Goal: Task Accomplishment & Management: Manage account settings

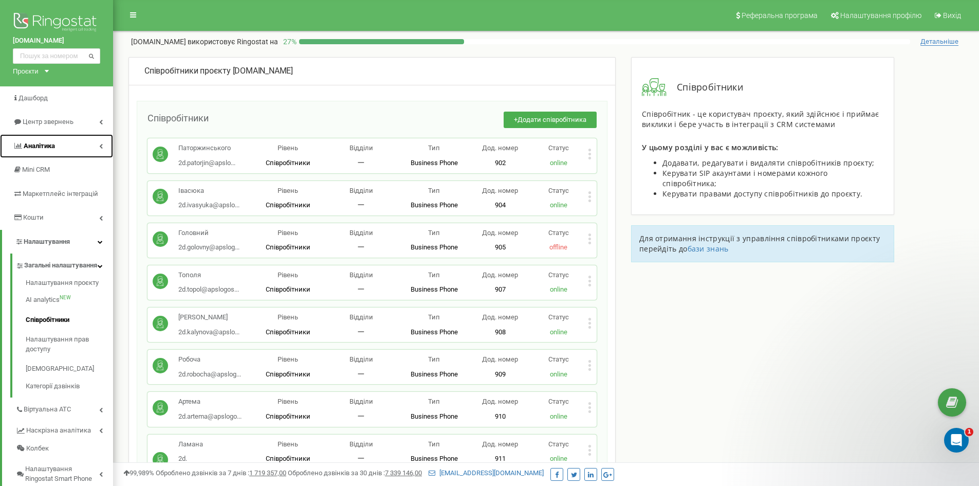
click at [76, 149] on link "Аналiтика" at bounding box center [56, 146] width 113 height 24
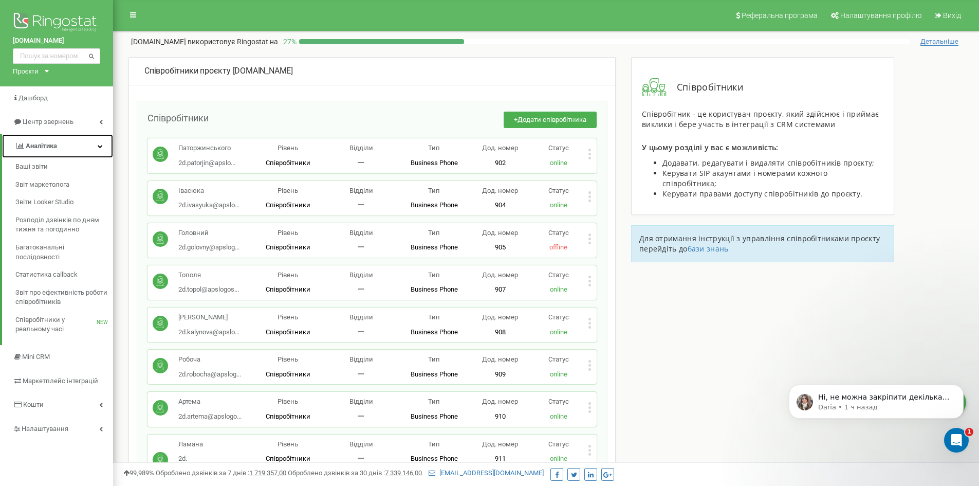
click at [62, 145] on link "Аналiтика" at bounding box center [57, 146] width 111 height 24
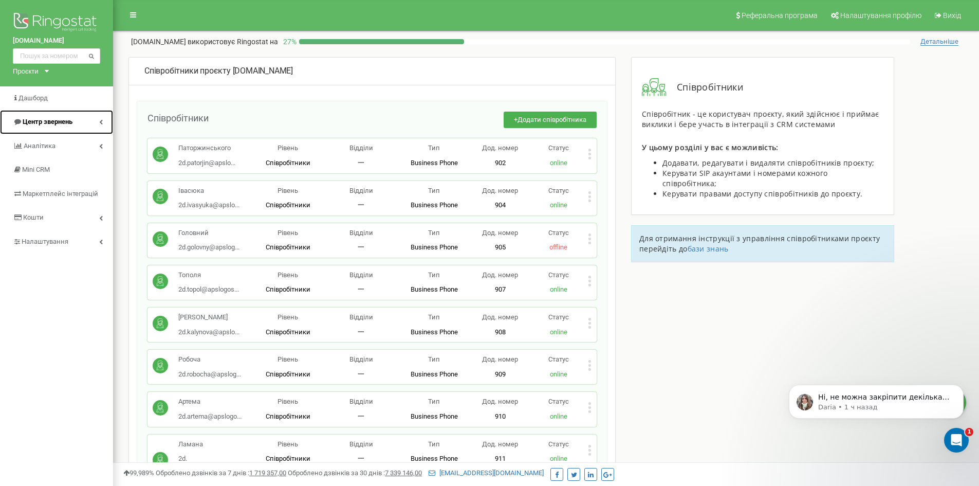
click at [69, 116] on link "Центр звернень" at bounding box center [56, 122] width 113 height 24
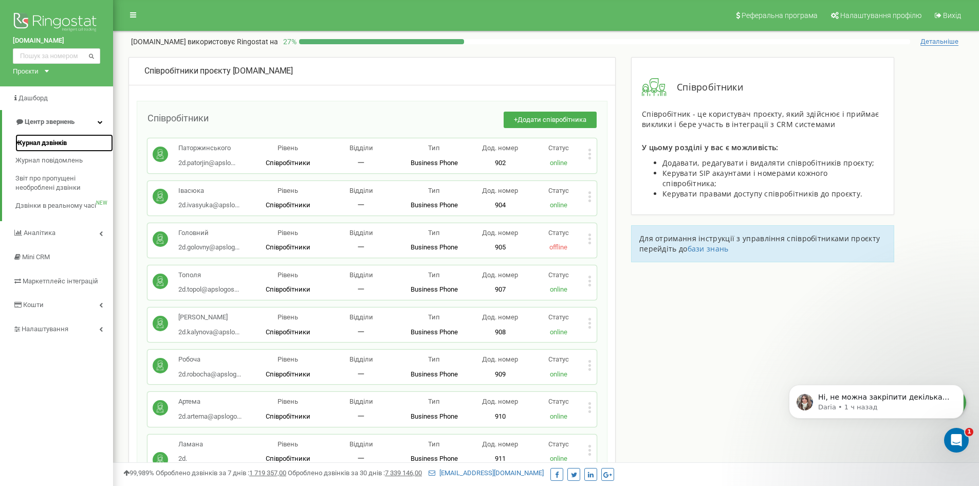
click at [60, 140] on span "Журнал дзвінків" at bounding box center [40, 143] width 51 height 10
click at [33, 147] on span "Журнал дзвінків" at bounding box center [40, 143] width 51 height 10
click at [52, 143] on span "Журнал дзвінків" at bounding box center [40, 143] width 51 height 10
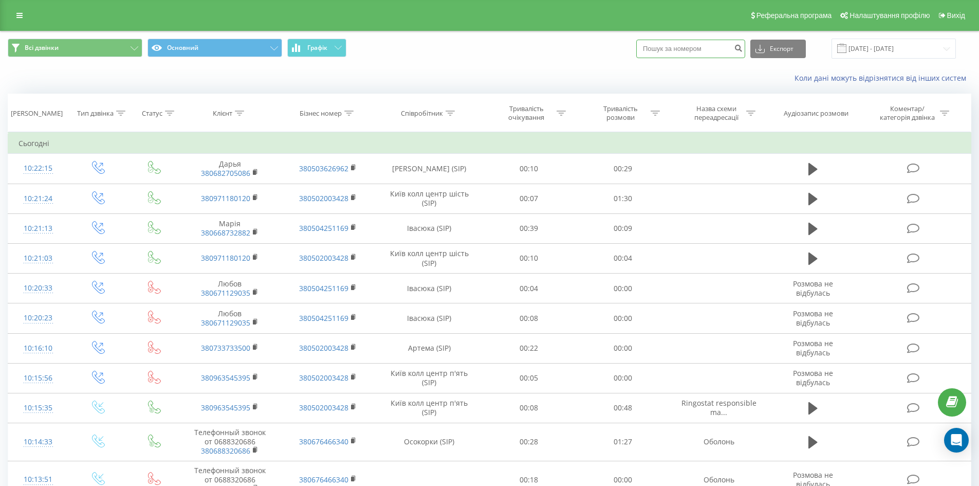
click at [688, 57] on input at bounding box center [690, 49] width 109 height 19
paste input "380963545395"
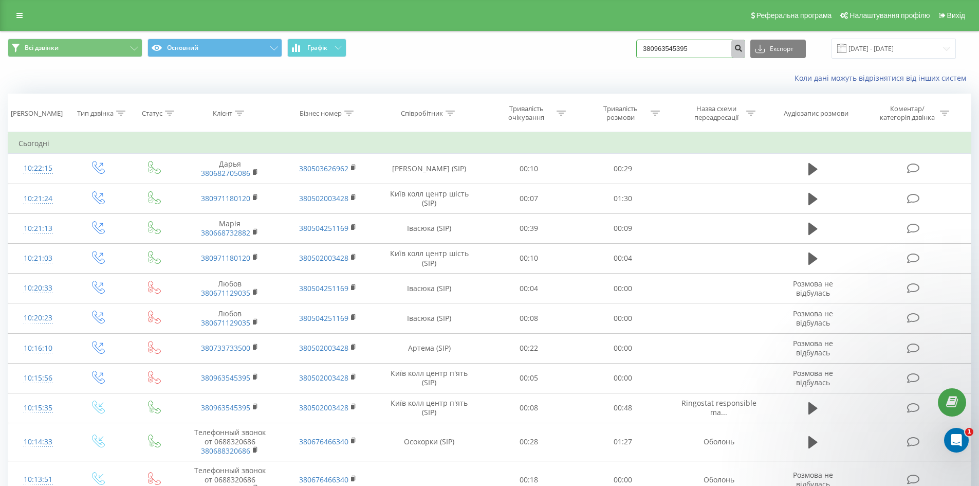
type input "380963545395"
click at [743, 49] on icon "submit" at bounding box center [738, 47] width 9 height 6
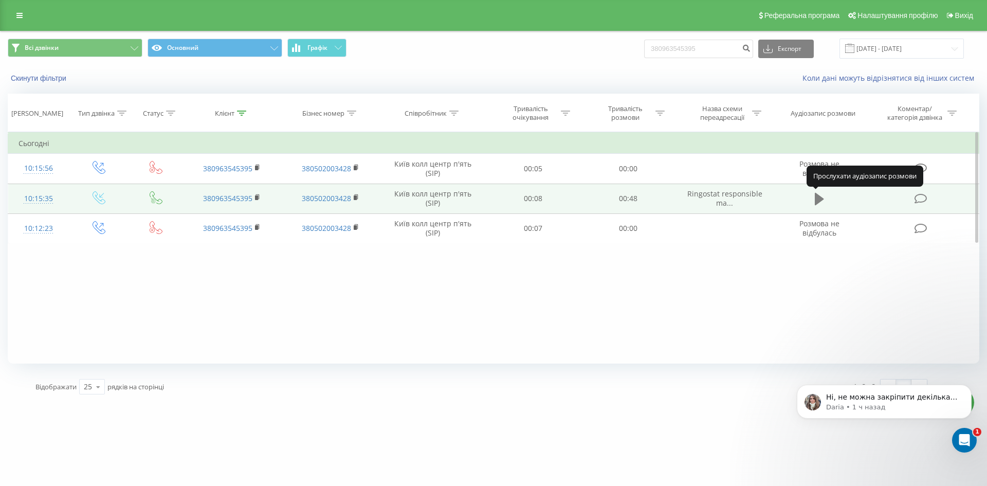
click at [820, 198] on icon at bounding box center [819, 199] width 9 height 12
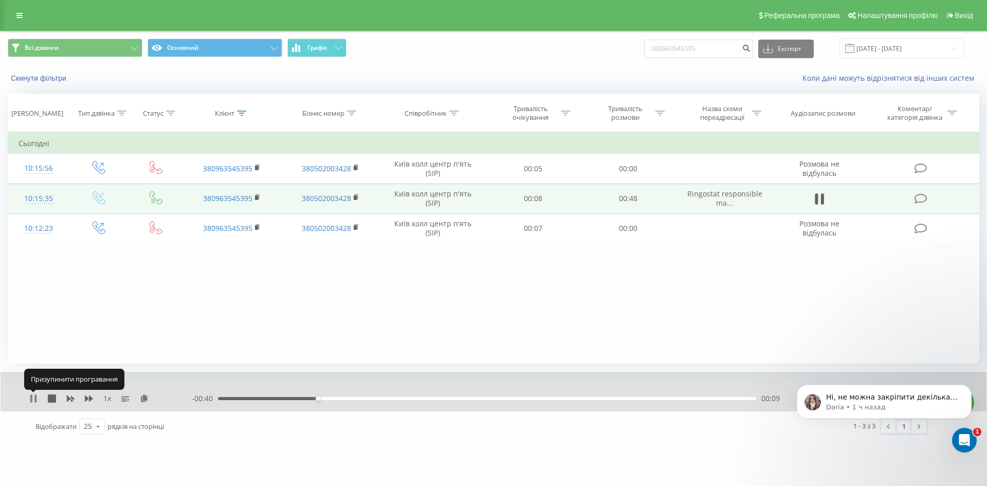
click at [32, 395] on icon at bounding box center [31, 398] width 2 height 8
click at [32, 398] on icon at bounding box center [33, 398] width 6 height 8
click at [34, 399] on icon at bounding box center [33, 398] width 8 height 8
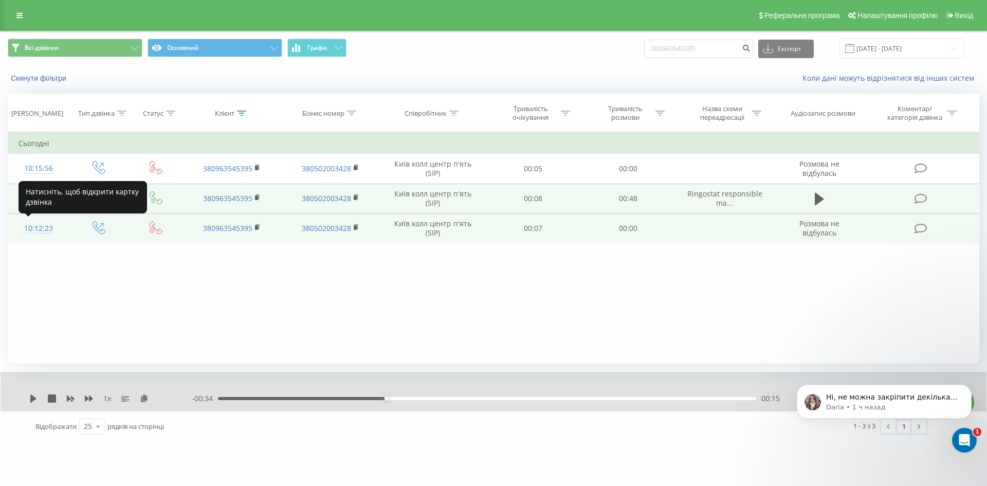
click at [30, 229] on div "10:12:23" at bounding box center [39, 228] width 40 height 20
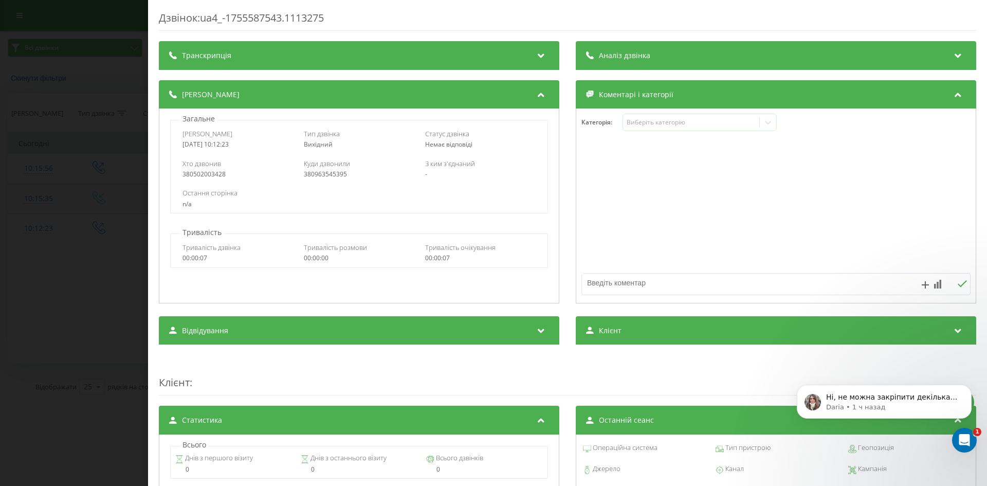
click at [82, 90] on div "Дзвінок : ua4_-1755587543.1113275 Транскрипція Для AI-аналізу майбутніх дзвінкі…" at bounding box center [493, 243] width 987 height 486
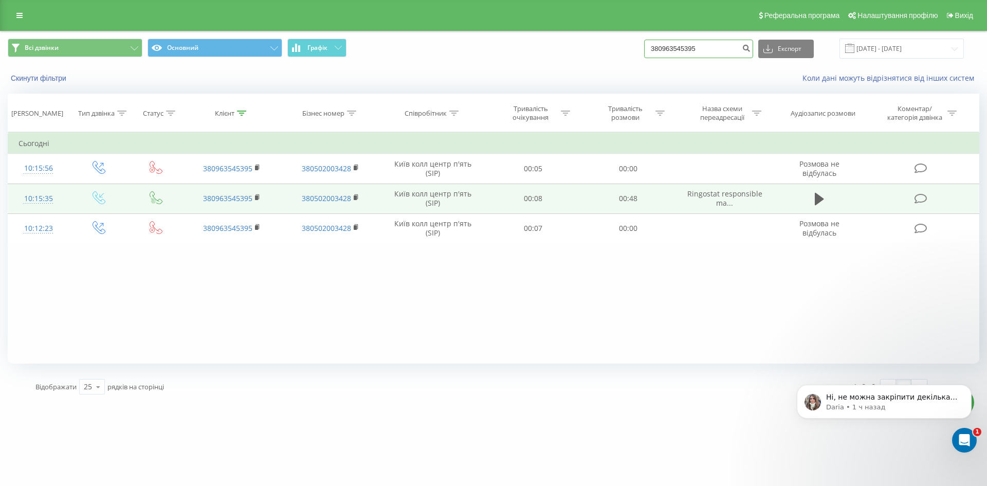
drag, startPoint x: 732, startPoint y: 42, endPoint x: 562, endPoint y: 30, distance: 170.0
click at [562, 30] on div "Реферальна програма Налаштування профілю Вихід Всі дзвінки Основний Графік 3809…" at bounding box center [493, 201] width 987 height 402
click at [519, 67] on div "Скинути фільтри Коли дані можуть відрізнятися вiд інших систем" at bounding box center [494, 78] width 986 height 25
click at [13, 14] on link at bounding box center [19, 15] width 19 height 14
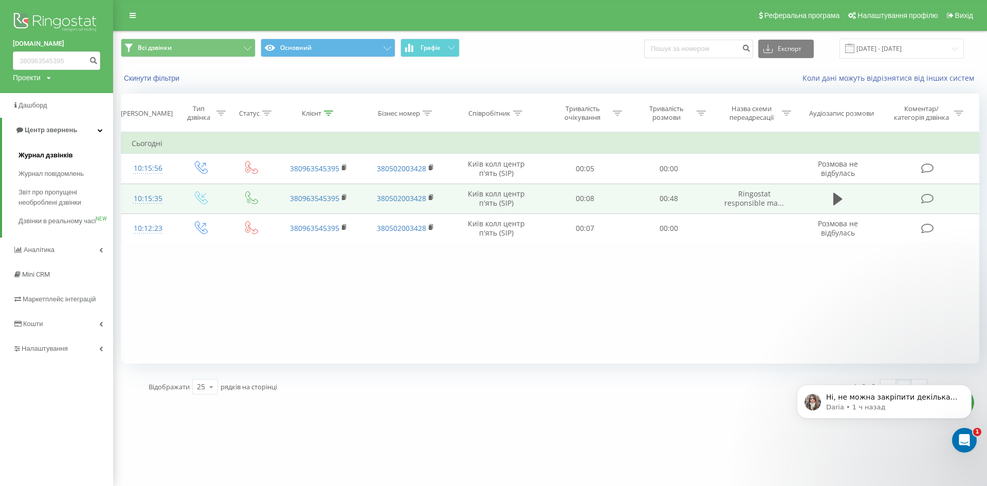
click at [52, 152] on span "Журнал дзвінків" at bounding box center [46, 155] width 54 height 10
click at [49, 159] on span "Журнал дзвінків" at bounding box center [46, 155] width 54 height 10
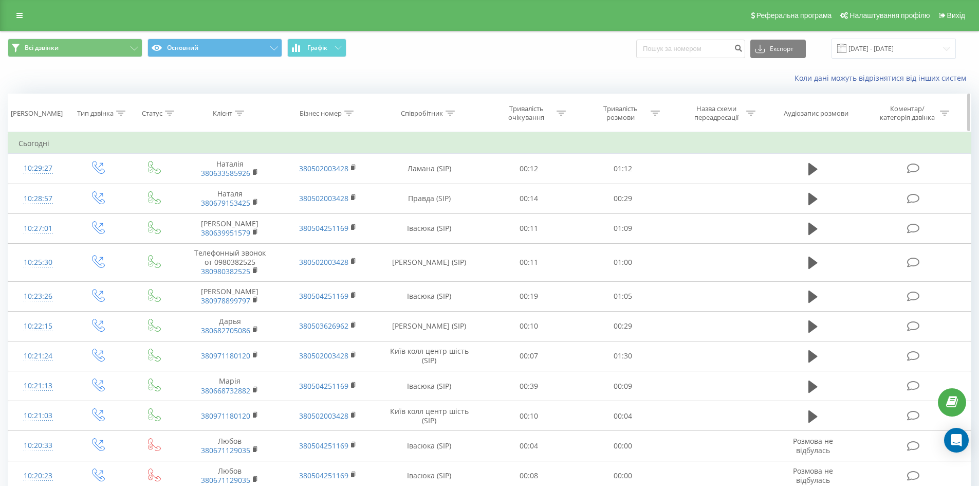
click at [452, 113] on icon at bounding box center [450, 112] width 9 height 5
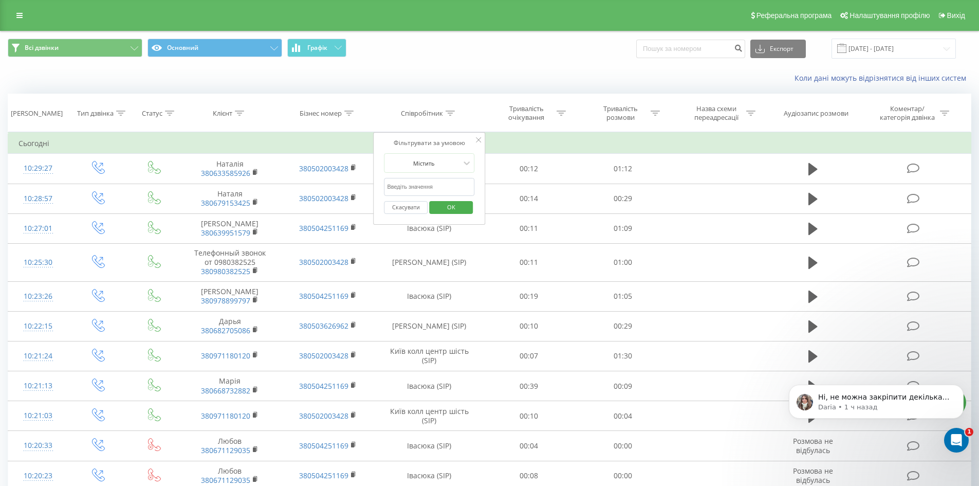
click at [426, 186] on input "text" at bounding box center [429, 187] width 90 height 18
type input "Київ колл центр"
click at [463, 209] on span "OK" at bounding box center [451, 207] width 29 height 16
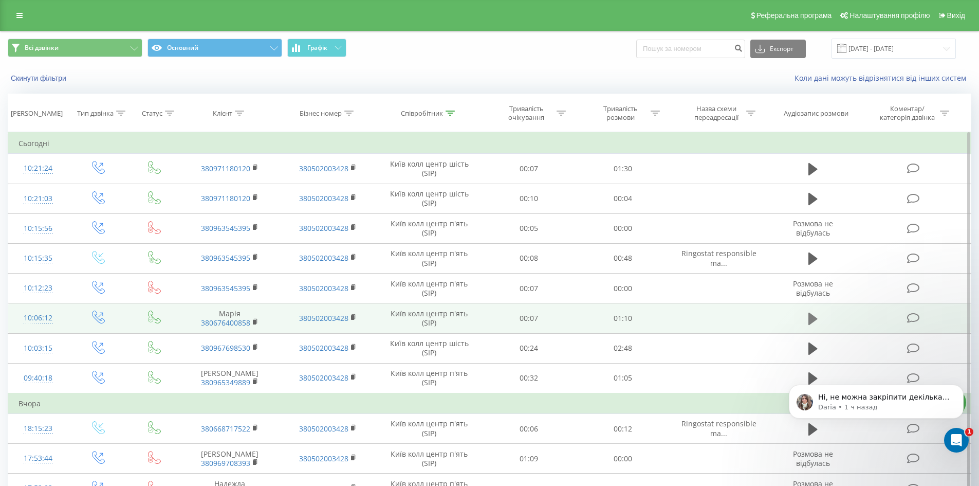
click at [809, 317] on icon at bounding box center [812, 318] width 9 height 12
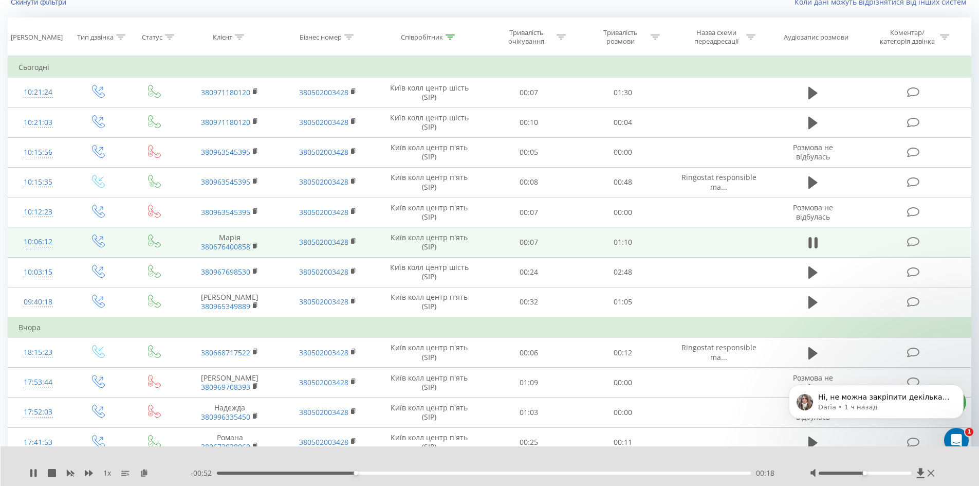
scroll to position [78, 0]
click at [931, 475] on icon at bounding box center [931, 473] width 7 height 8
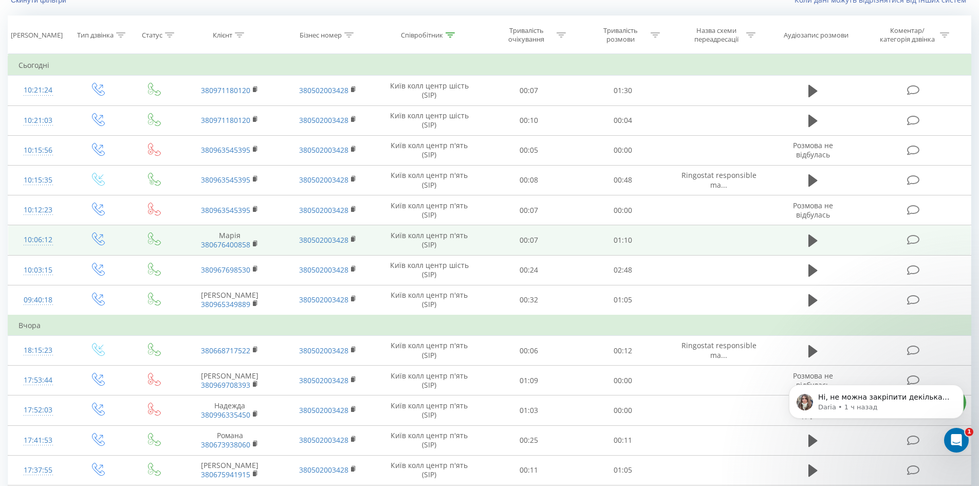
click at [811, 354] on div "Ні, не можна закріпити декілька менеджерів за одним в срм. Необхідно додати в с…" at bounding box center [876, 354] width 189 height 128
click at [805, 352] on div "Ні, не можна закріпити декілька менеджерів за одним в срм. Необхідно додати в с…" at bounding box center [876, 354] width 189 height 128
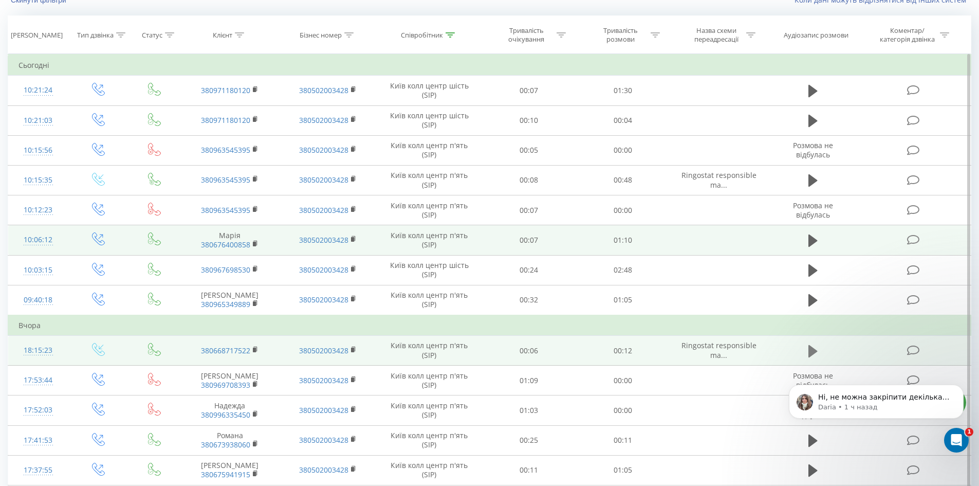
click at [813, 353] on icon at bounding box center [812, 350] width 9 height 12
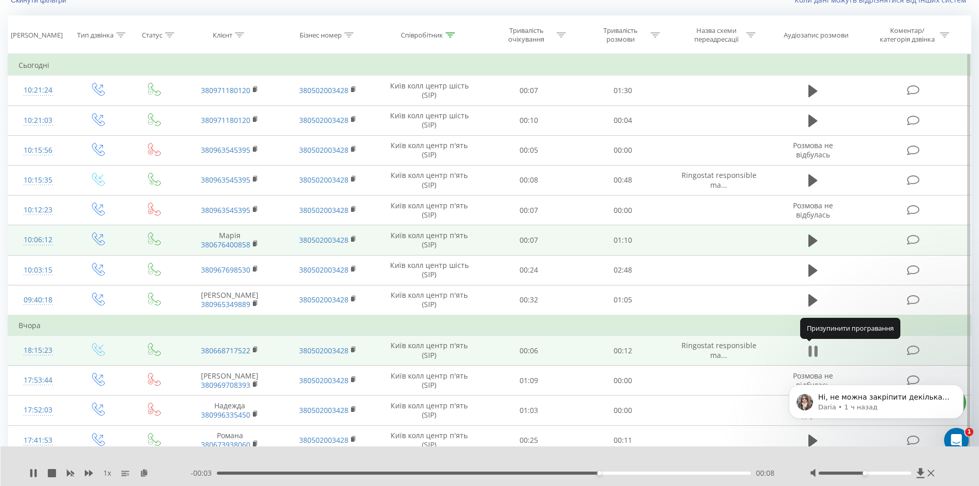
click at [816, 353] on icon at bounding box center [815, 350] width 3 height 11
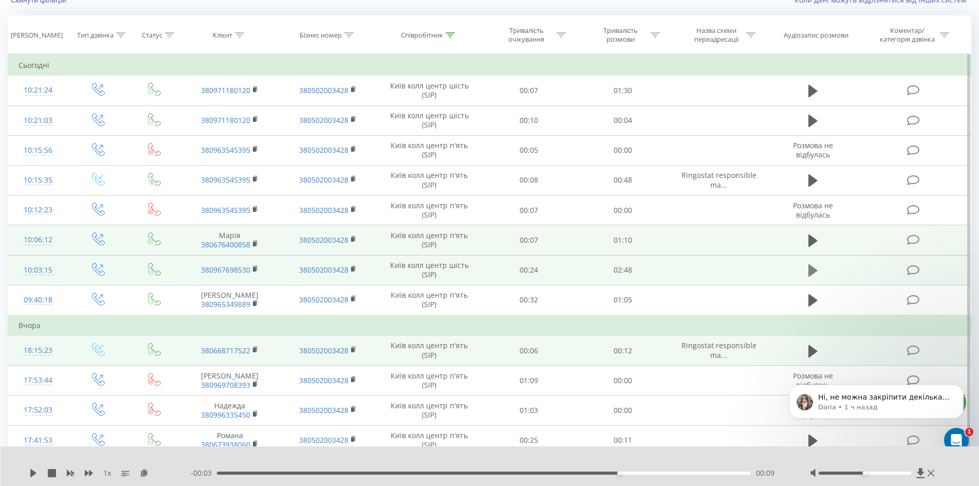
click at [811, 266] on icon at bounding box center [812, 270] width 9 height 12
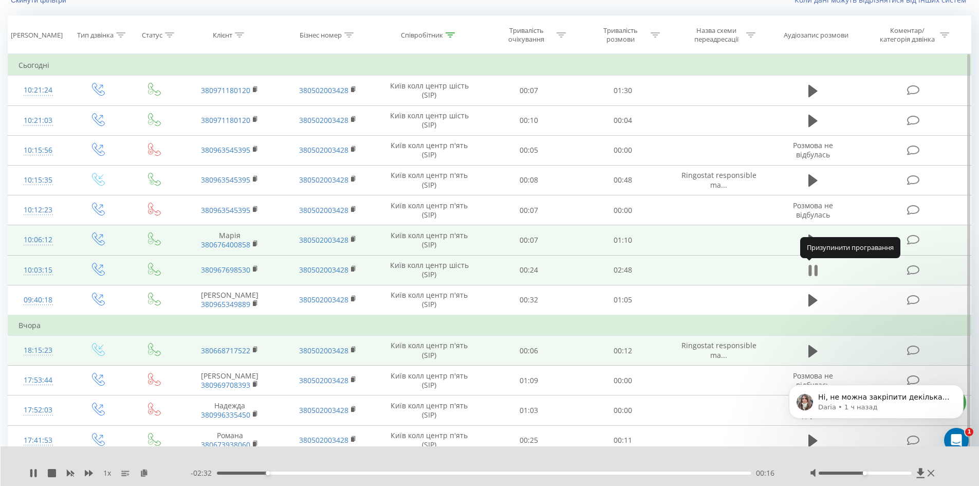
click at [815, 274] on icon at bounding box center [815, 270] width 3 height 11
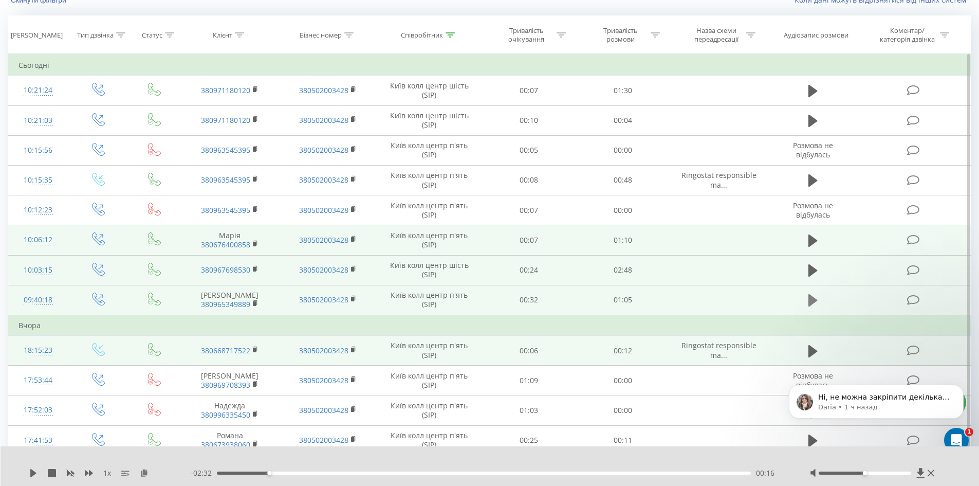
click at [809, 301] on icon at bounding box center [812, 300] width 9 height 12
click at [816, 299] on icon at bounding box center [815, 299] width 3 height 11
click at [929, 473] on icon at bounding box center [931, 473] width 7 height 8
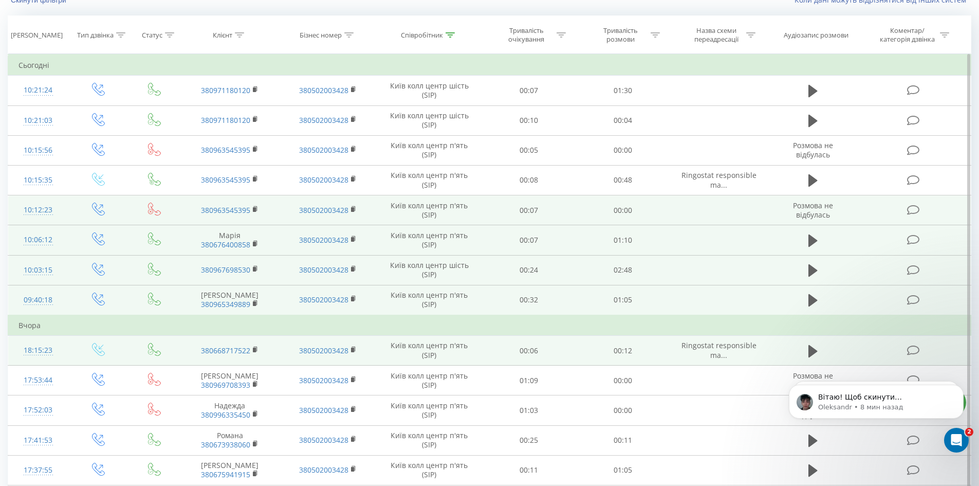
scroll to position [0, 0]
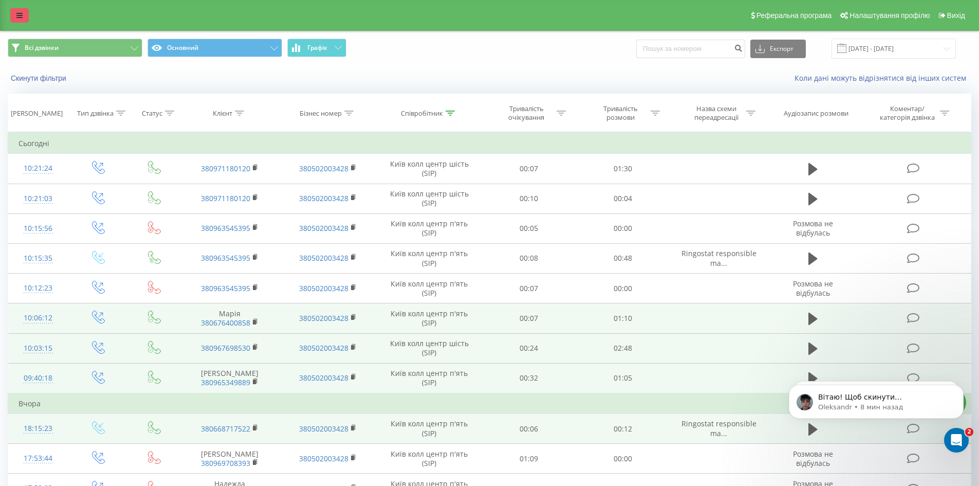
click at [17, 10] on link at bounding box center [19, 15] width 19 height 14
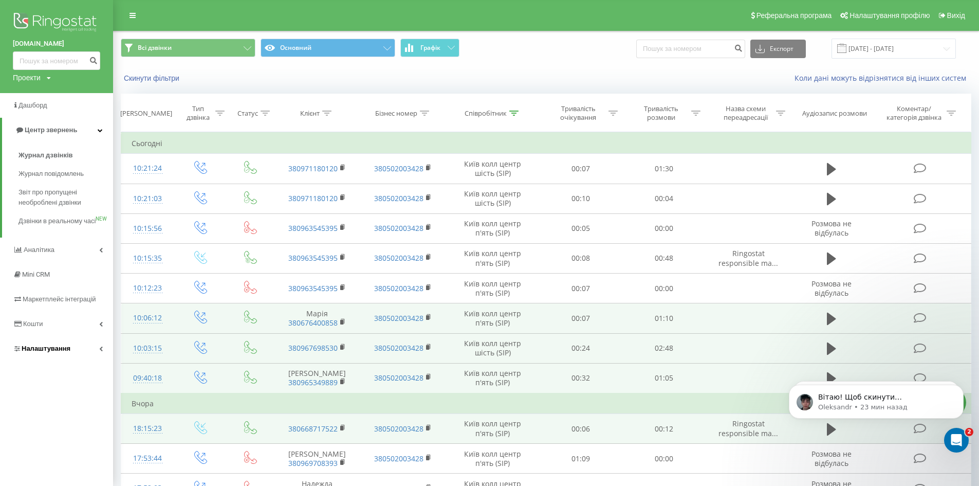
click at [72, 359] on link "Налаштування" at bounding box center [56, 348] width 113 height 25
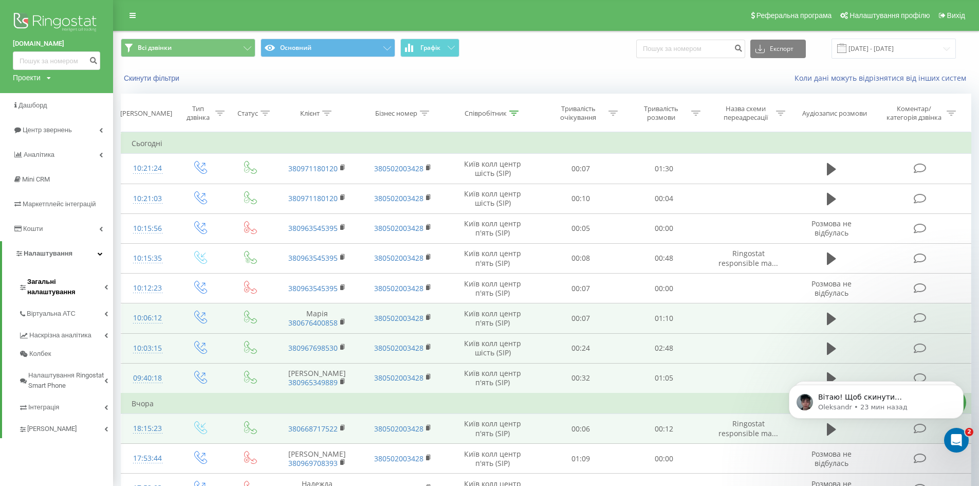
click at [85, 280] on span "Загальні налаштування" at bounding box center [65, 286] width 77 height 21
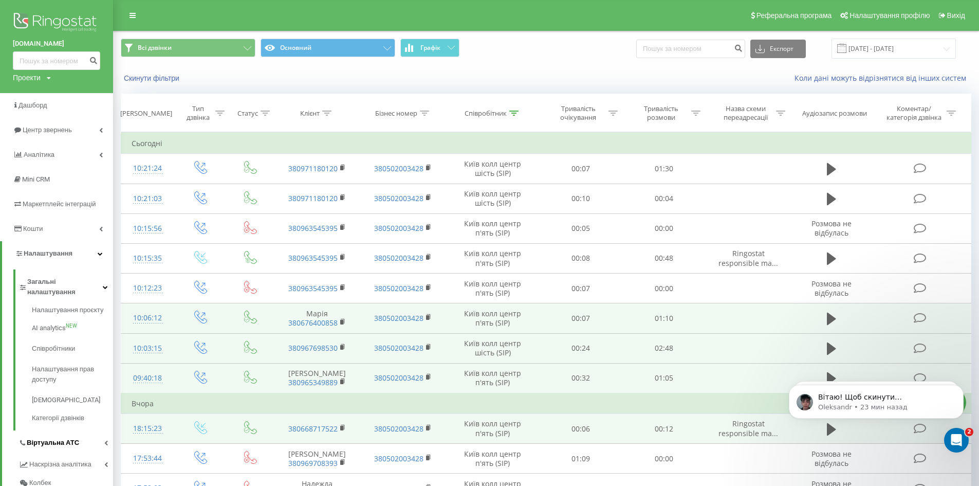
click at [77, 436] on link "Віртуальна АТС" at bounding box center [66, 441] width 95 height 22
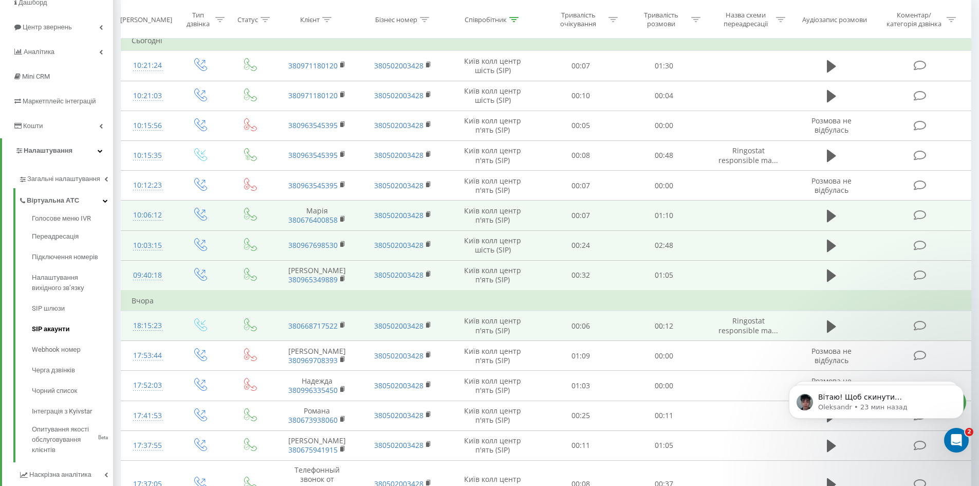
scroll to position [154, 0]
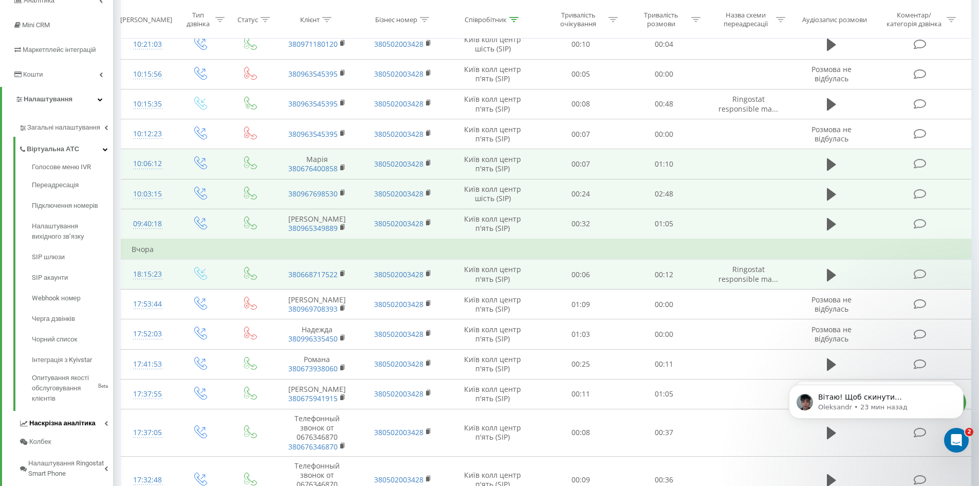
click at [89, 426] on span "Наскрізна аналітика" at bounding box center [62, 423] width 66 height 10
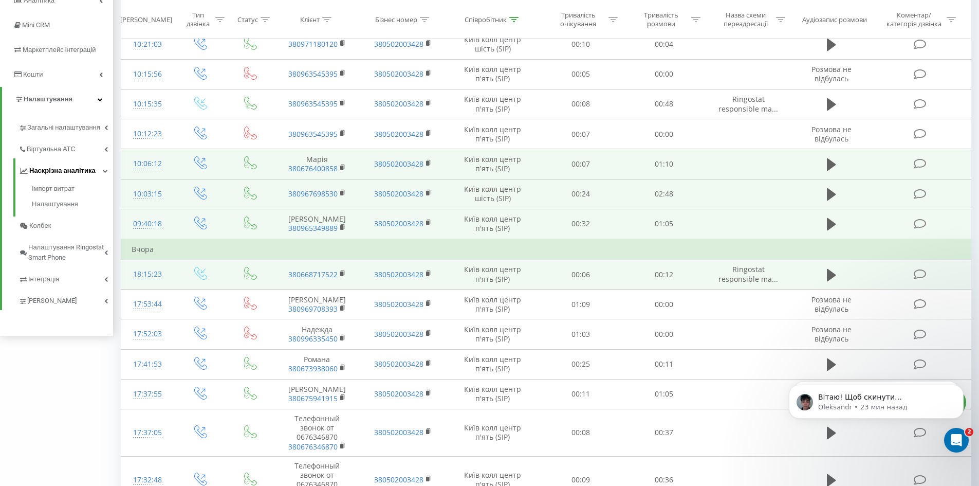
click at [78, 173] on span "Наскрізна аналітика" at bounding box center [62, 170] width 66 height 10
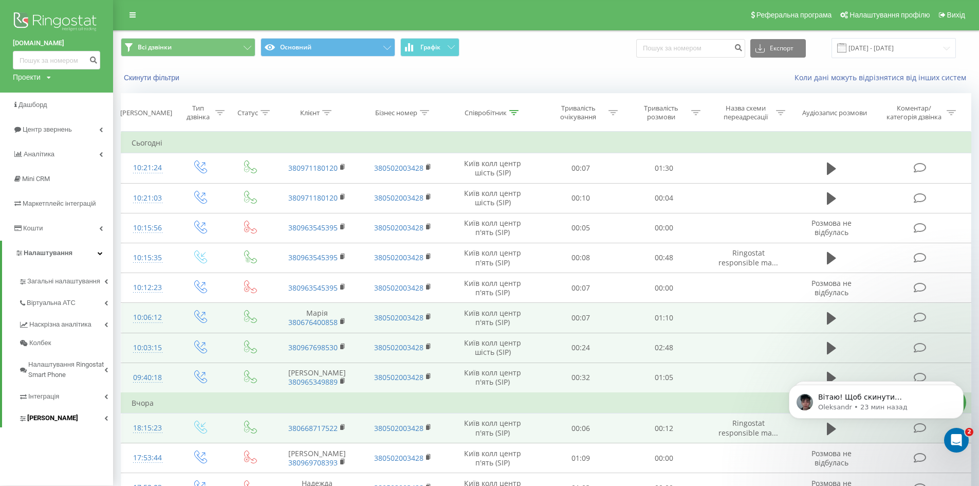
scroll to position [0, 0]
click at [88, 251] on link "Налаштування" at bounding box center [57, 253] width 111 height 25
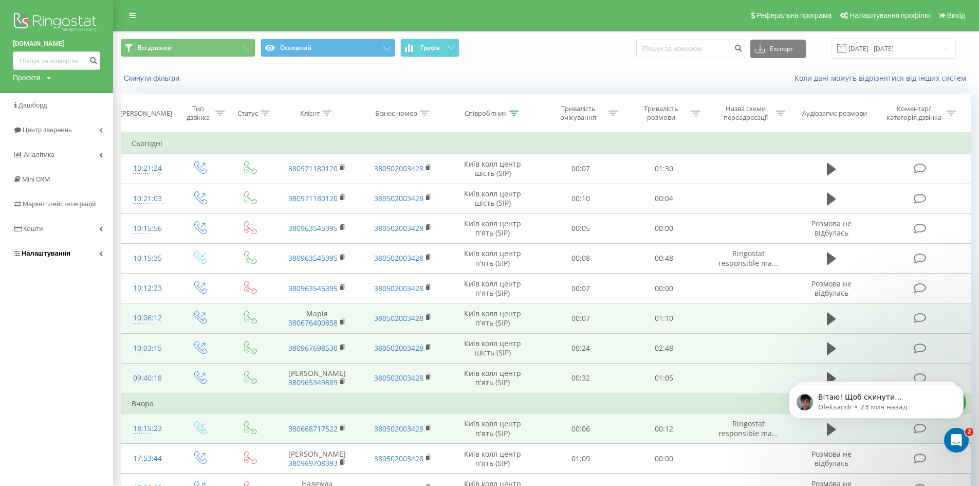
click at [78, 250] on link "Налаштування" at bounding box center [56, 253] width 113 height 25
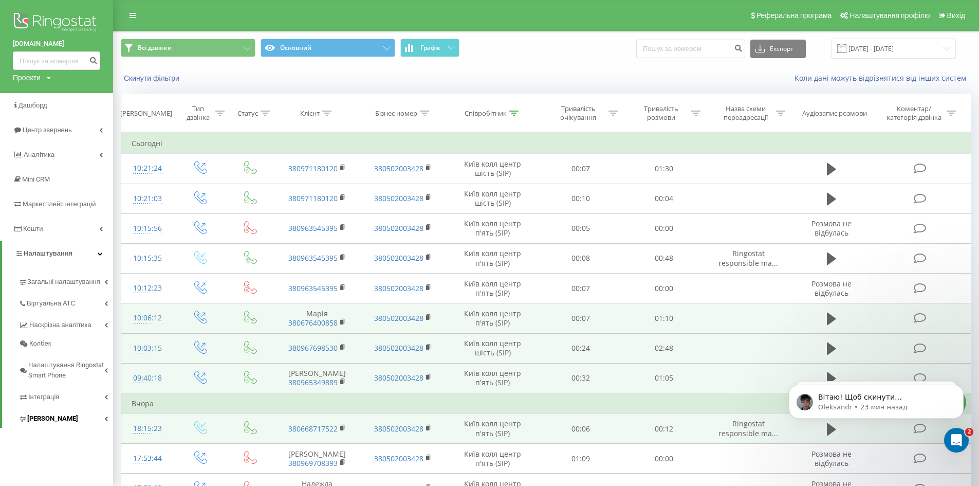
click at [106, 420] on icon at bounding box center [106, 418] width 4 height 5
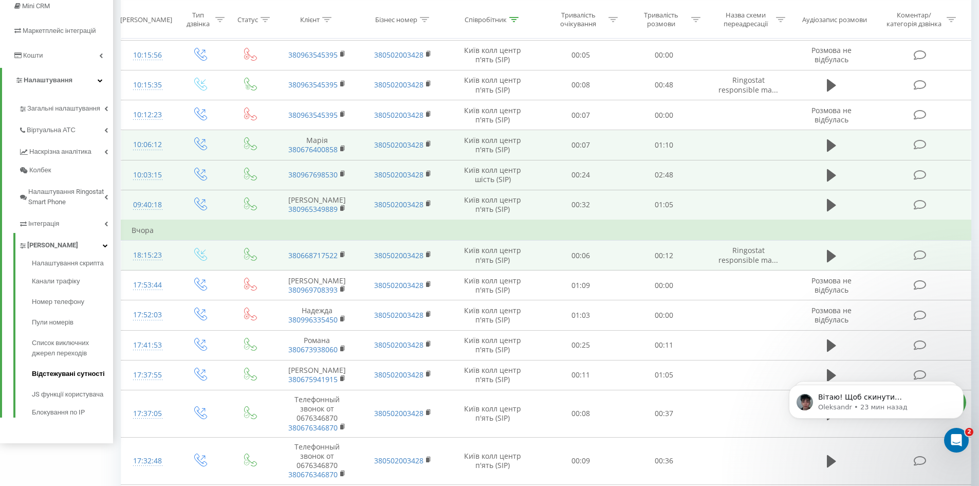
scroll to position [206, 0]
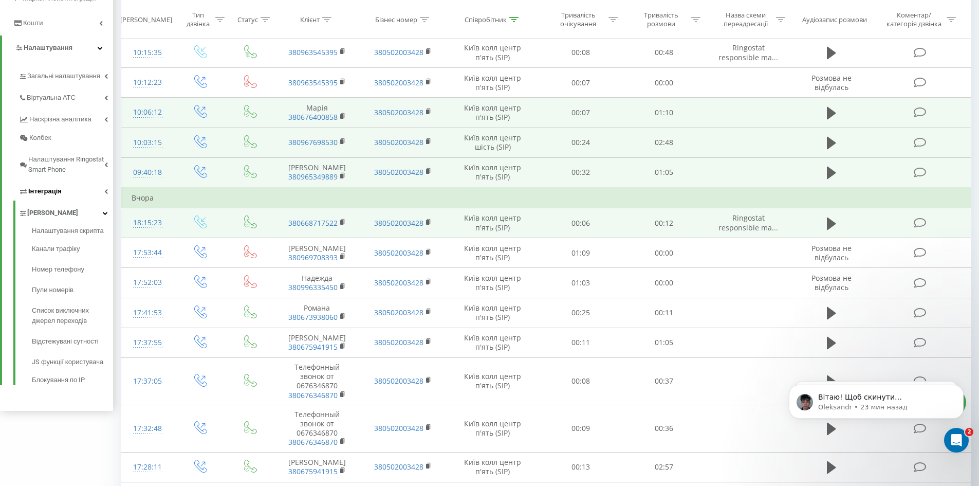
click at [75, 190] on link "Інтеграція" at bounding box center [66, 190] width 95 height 22
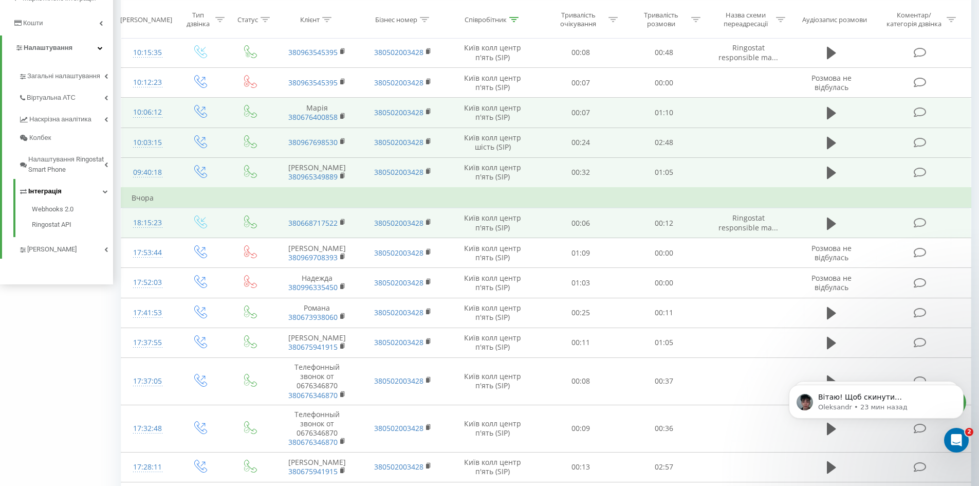
click at [56, 189] on span "Інтеграція" at bounding box center [44, 191] width 33 height 10
click at [62, 217] on span "[PERSON_NAME]" at bounding box center [52, 213] width 51 height 10
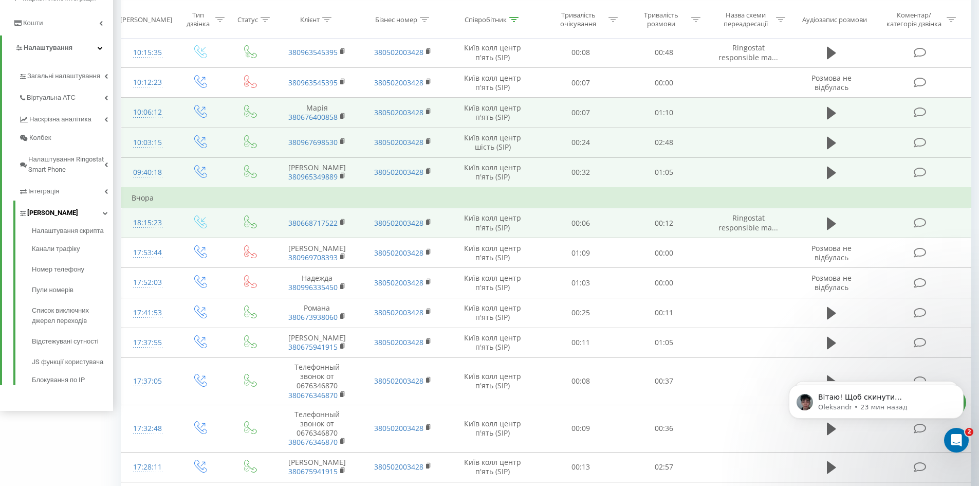
click at [58, 215] on span "[PERSON_NAME]" at bounding box center [52, 213] width 51 height 10
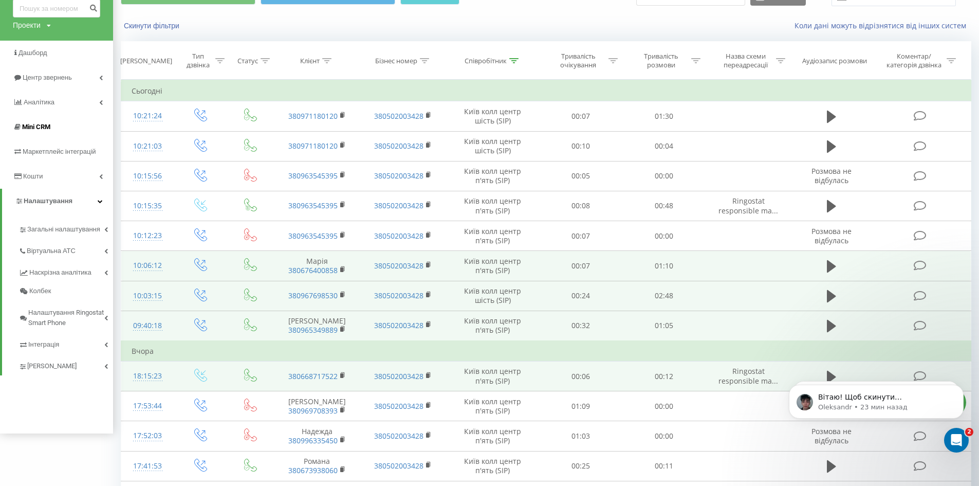
scroll to position [51, 0]
click at [67, 79] on span "Центр звернень" at bounding box center [49, 79] width 52 height 8
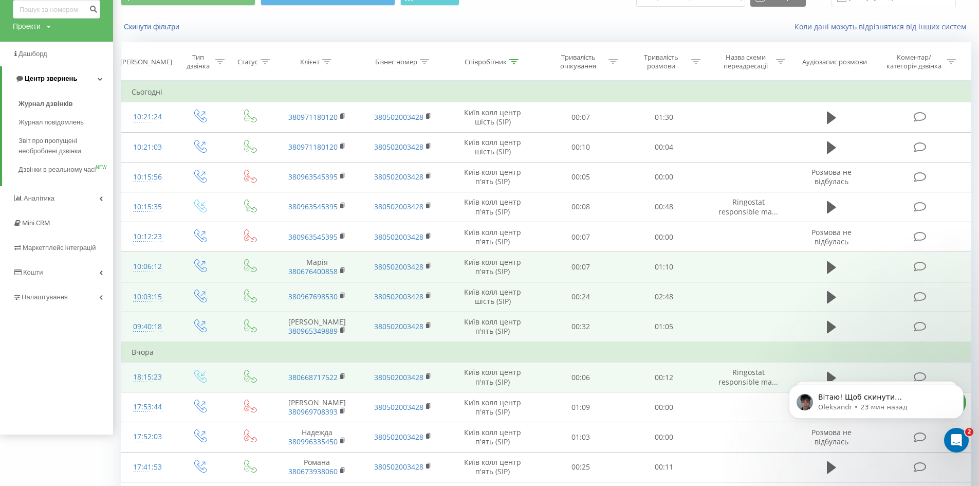
click at [68, 70] on link "Центр звернень" at bounding box center [57, 78] width 111 height 25
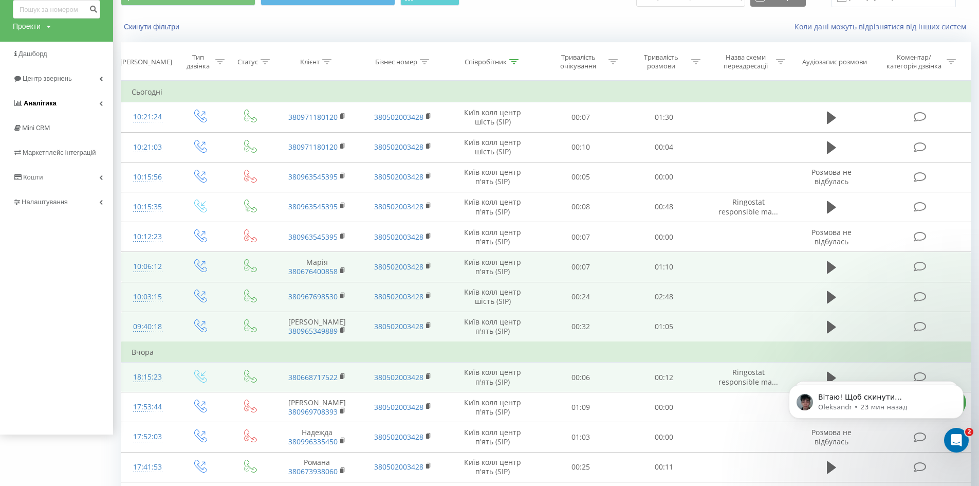
click at [72, 103] on link "Аналiтика" at bounding box center [56, 103] width 113 height 25
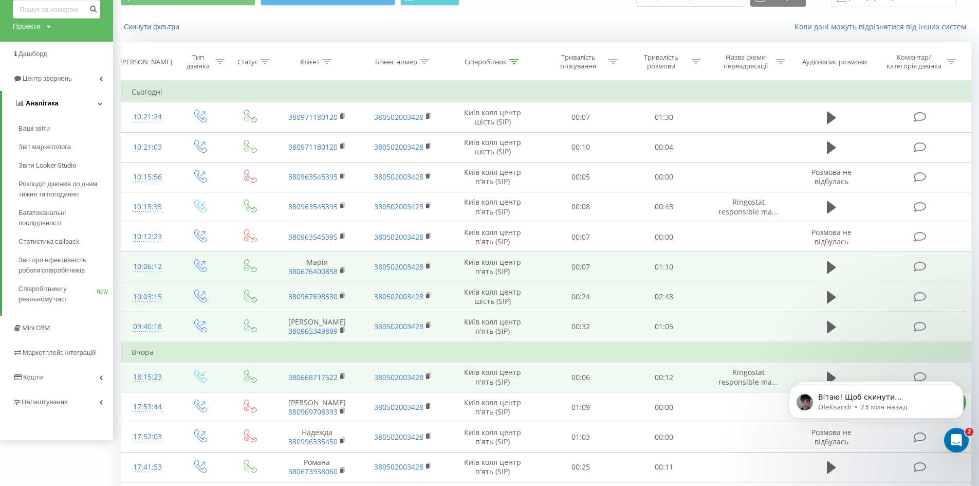
click at [72, 103] on link "Аналiтика" at bounding box center [57, 103] width 111 height 25
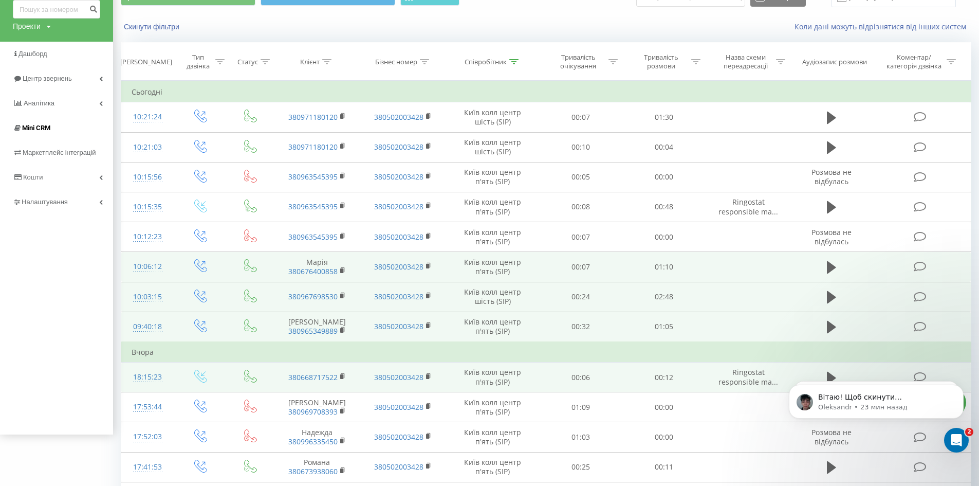
click at [67, 127] on link "Mini CRM" at bounding box center [56, 128] width 113 height 25
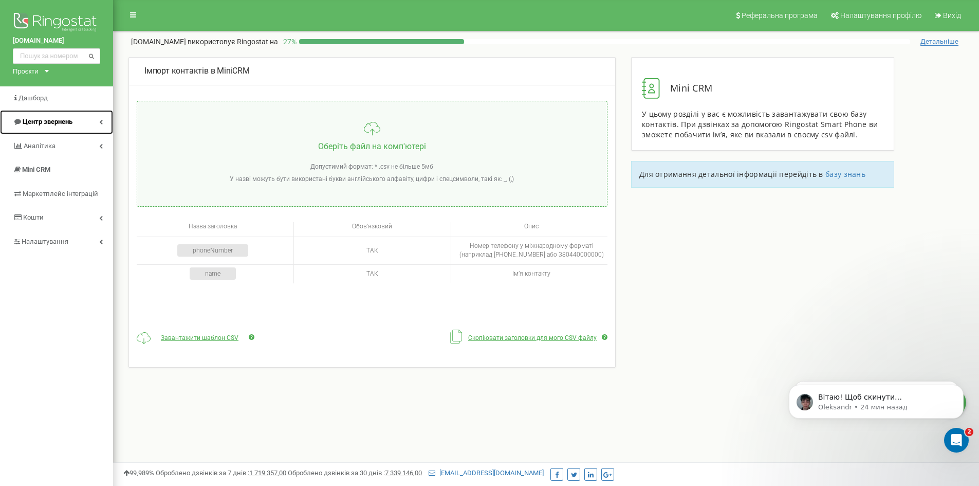
click at [96, 121] on link "Центр звернень" at bounding box center [56, 122] width 113 height 24
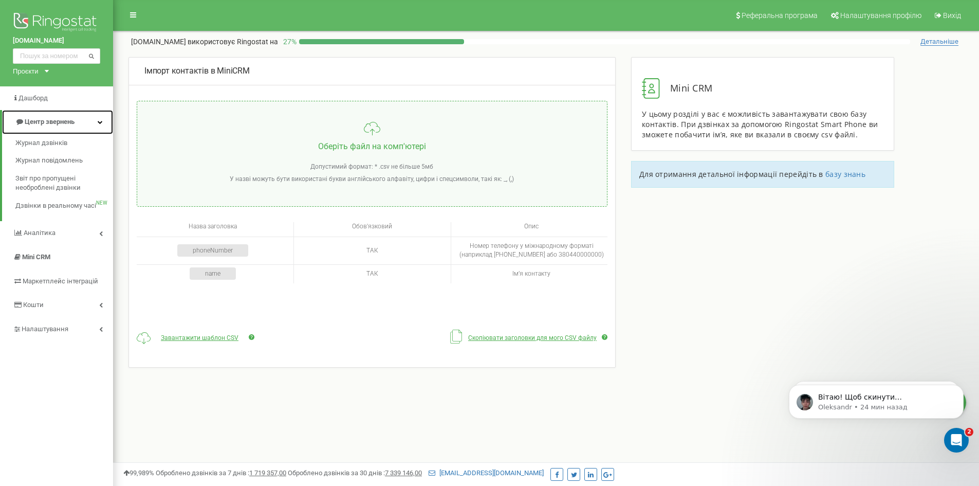
click at [96, 121] on link "Центр звернень" at bounding box center [57, 122] width 111 height 24
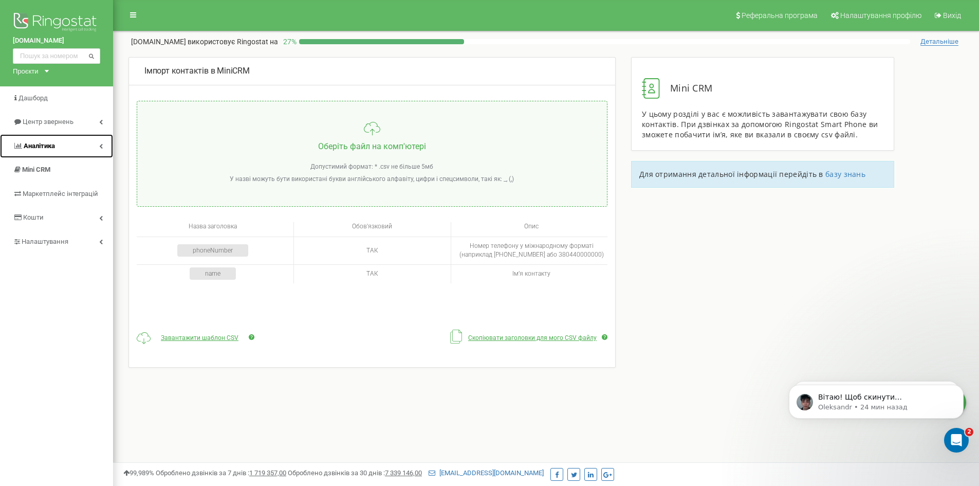
click at [98, 145] on link "Аналiтика" at bounding box center [56, 146] width 113 height 24
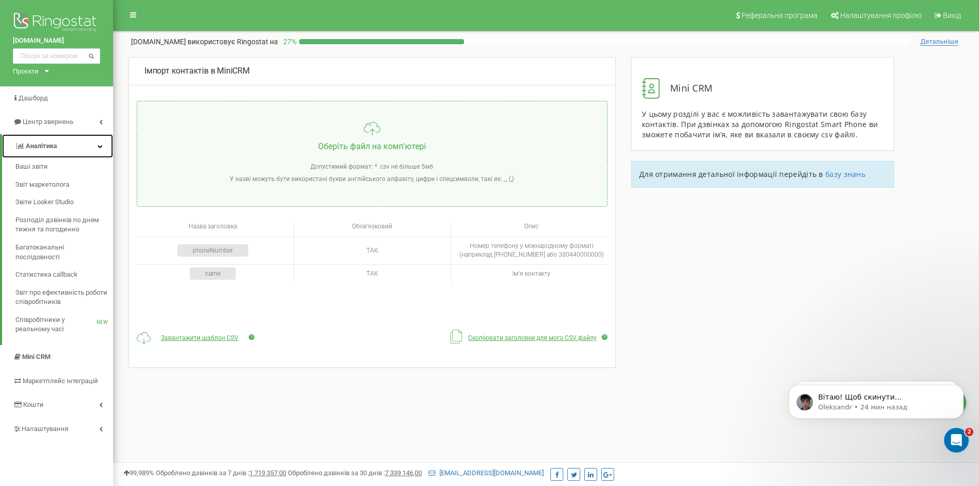
click at [98, 145] on icon at bounding box center [100, 145] width 5 height 5
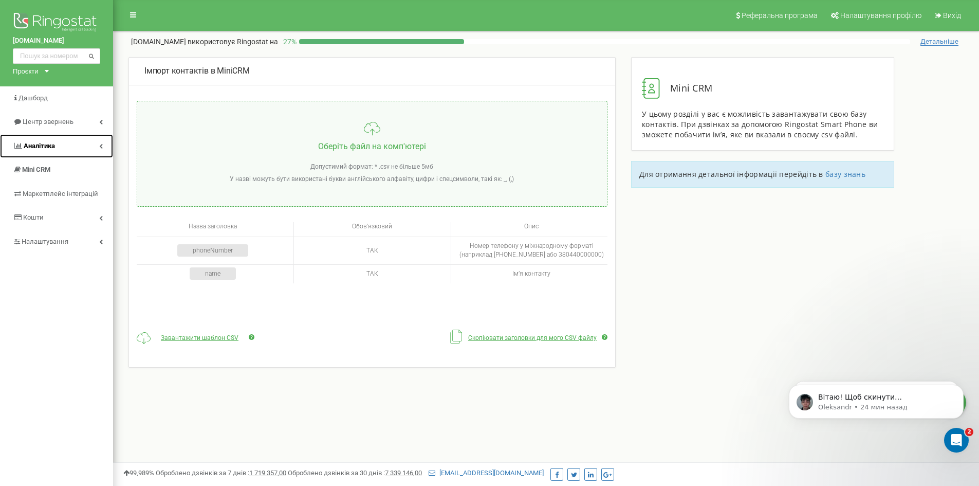
click at [89, 151] on link "Аналiтика" at bounding box center [56, 146] width 113 height 24
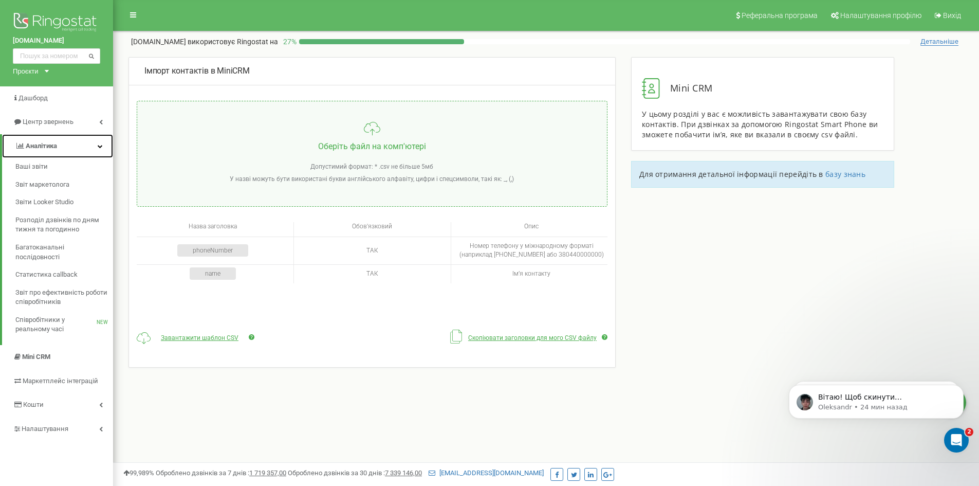
click at [89, 151] on link "Аналiтика" at bounding box center [57, 146] width 111 height 24
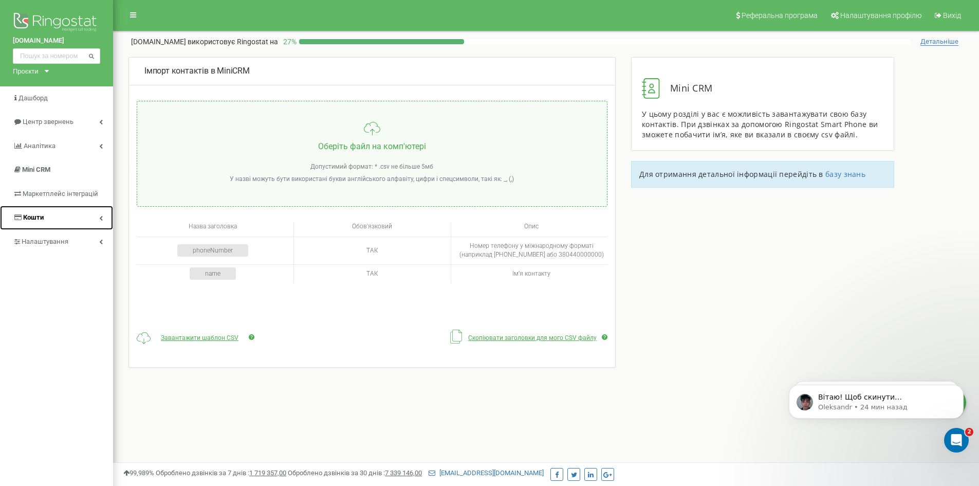
click at [95, 213] on link "Кошти" at bounding box center [56, 218] width 113 height 24
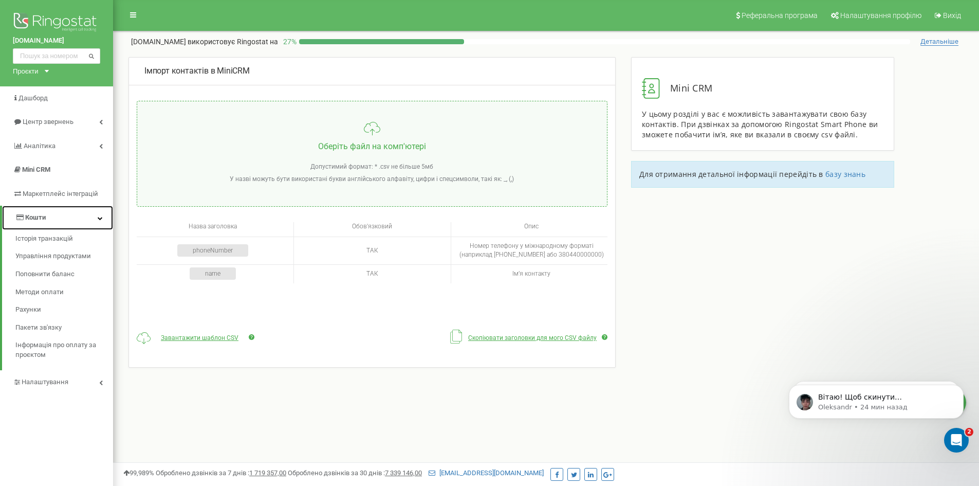
click at [95, 213] on link "Кошти" at bounding box center [57, 218] width 111 height 24
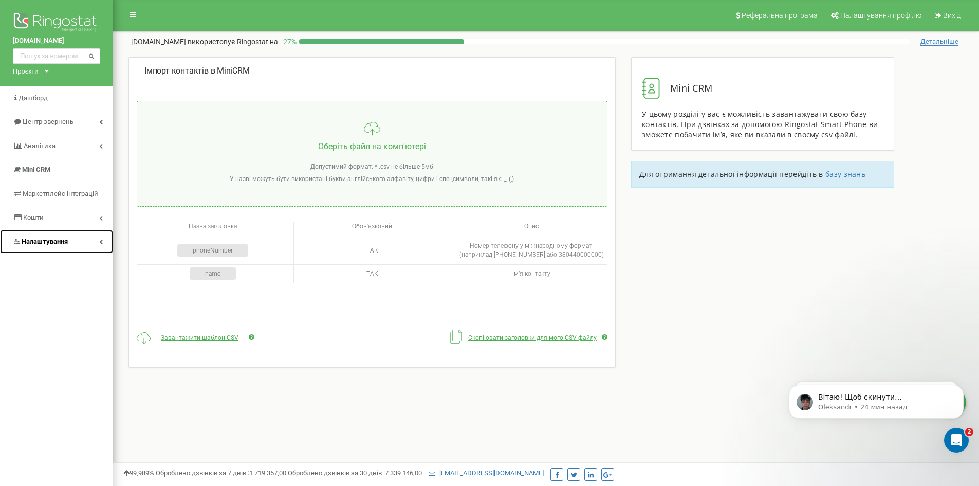
click at [91, 234] on link "Налаштування" at bounding box center [56, 242] width 113 height 24
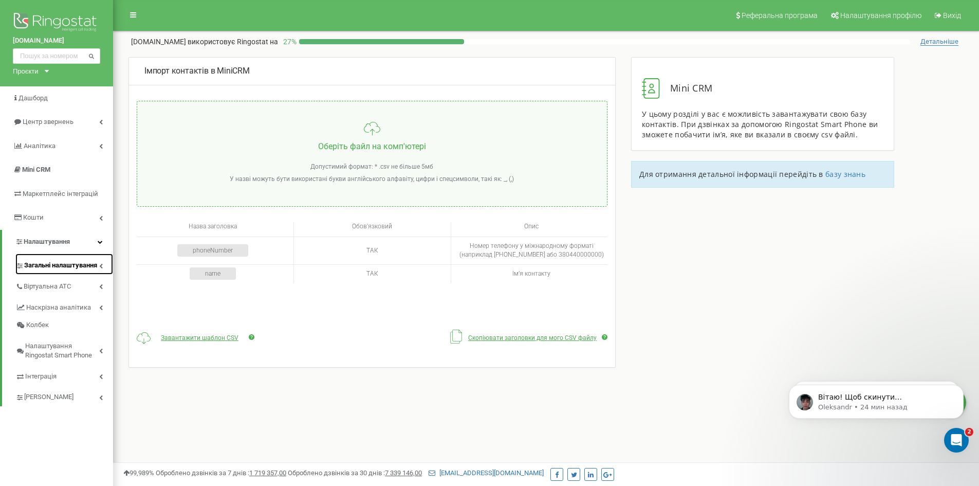
click at [102, 264] on icon at bounding box center [101, 265] width 4 height 5
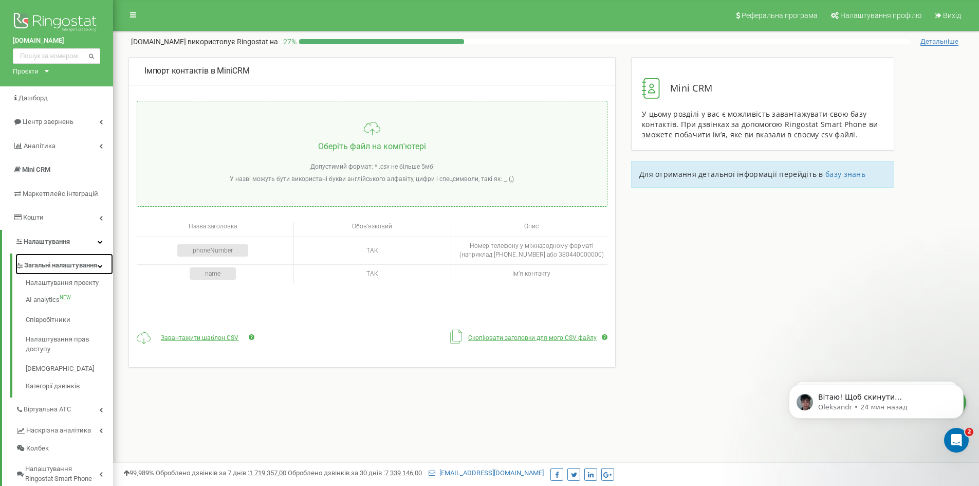
click at [51, 266] on span "Загальні налаштування" at bounding box center [60, 266] width 73 height 10
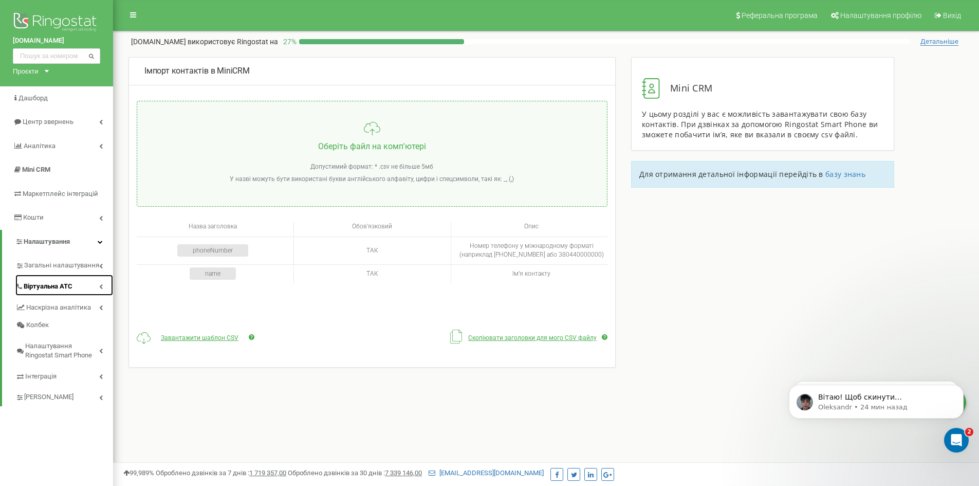
click at [97, 286] on link "Віртуальна АТС" at bounding box center [64, 284] width 98 height 21
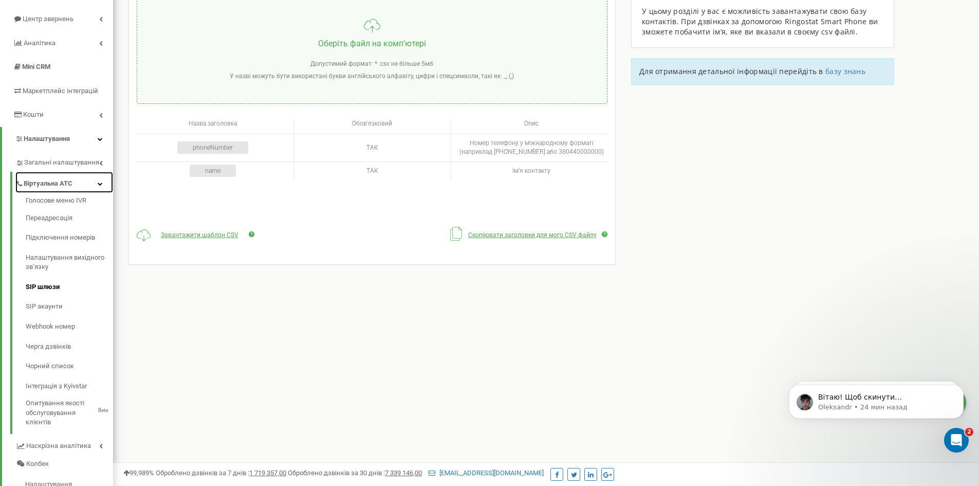
scroll to position [154, 0]
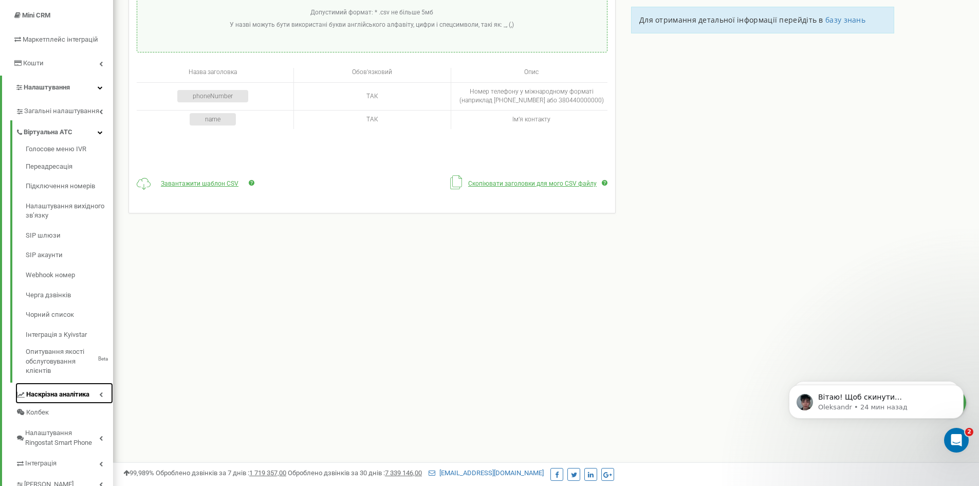
click at [80, 388] on link "Наскрізна аналітика" at bounding box center [64, 392] width 98 height 21
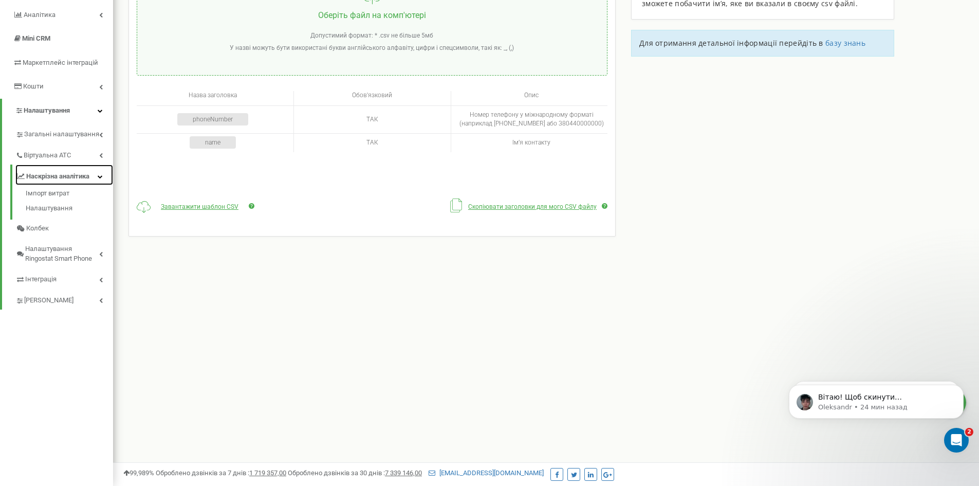
scroll to position [131, 0]
click at [86, 279] on link "Інтеграція" at bounding box center [64, 277] width 98 height 21
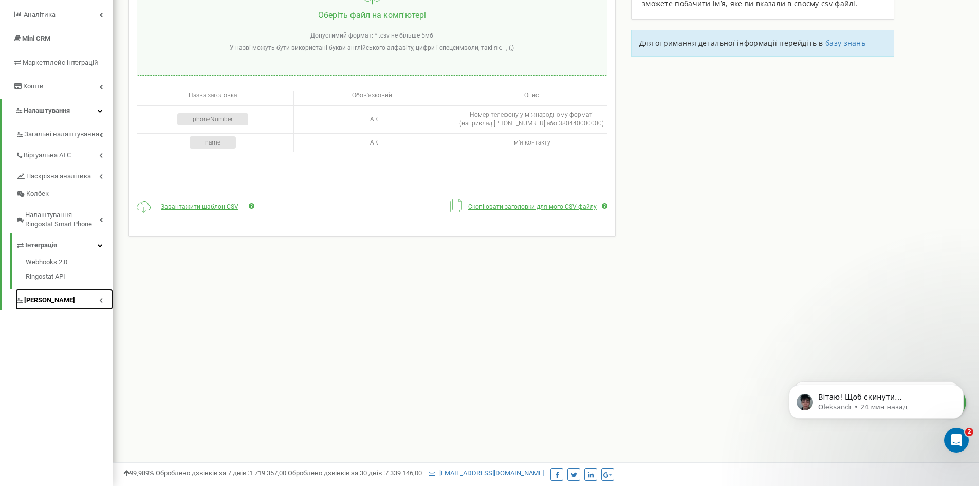
click at [80, 303] on link "[PERSON_NAME]" at bounding box center [64, 298] width 98 height 21
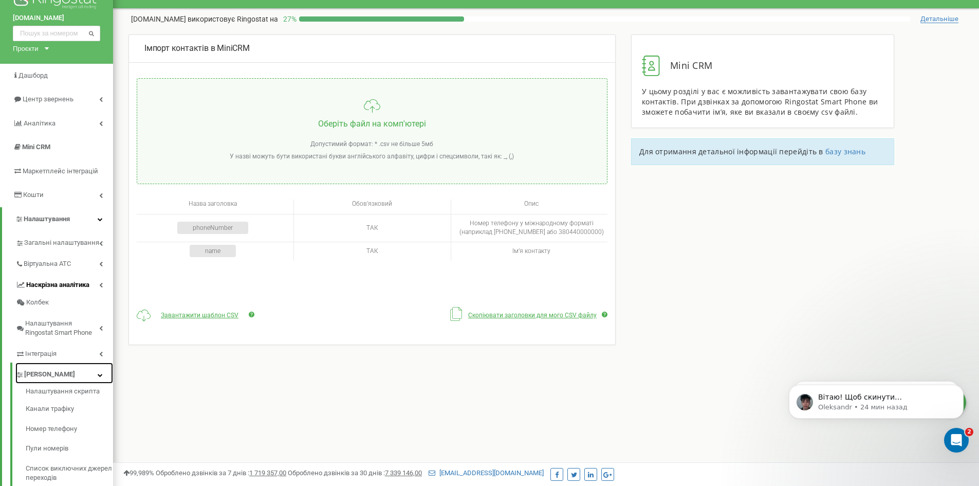
scroll to position [0, 0]
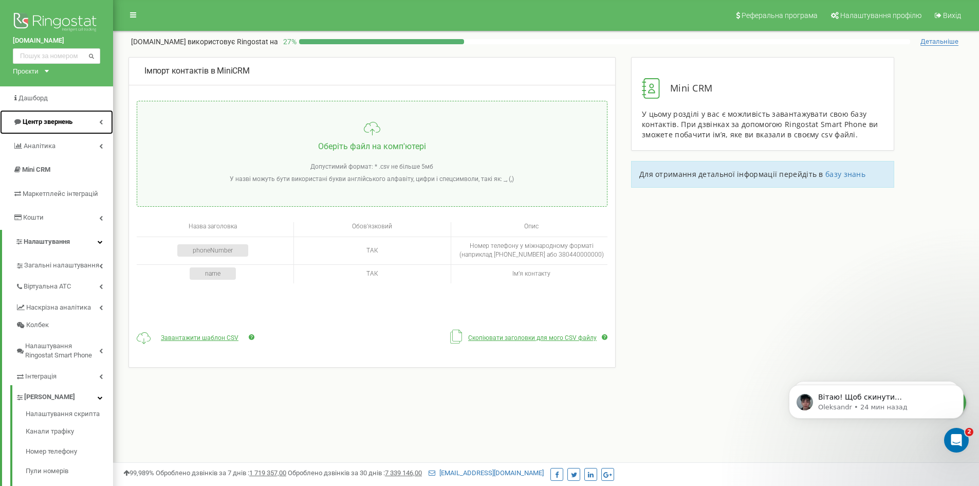
click at [57, 120] on span "Центр звернень" at bounding box center [48, 122] width 50 height 8
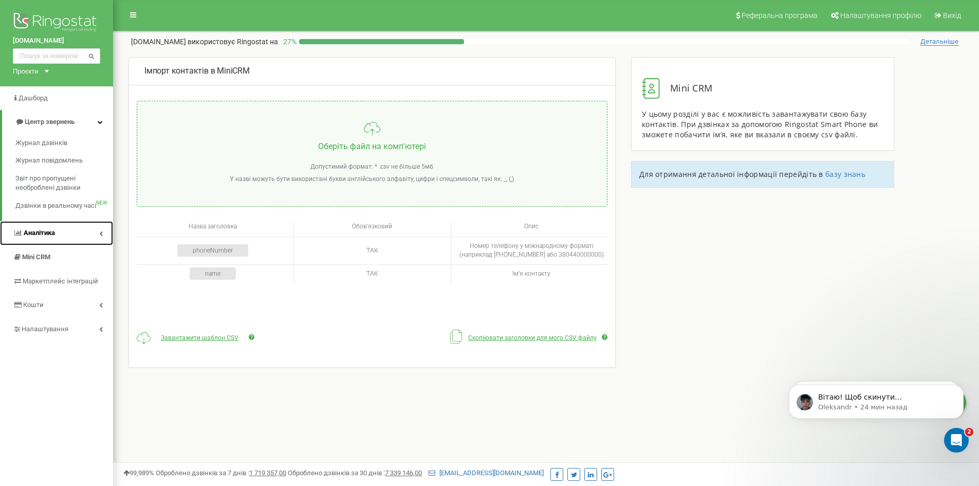
click at [60, 229] on link "Аналiтика" at bounding box center [56, 233] width 113 height 24
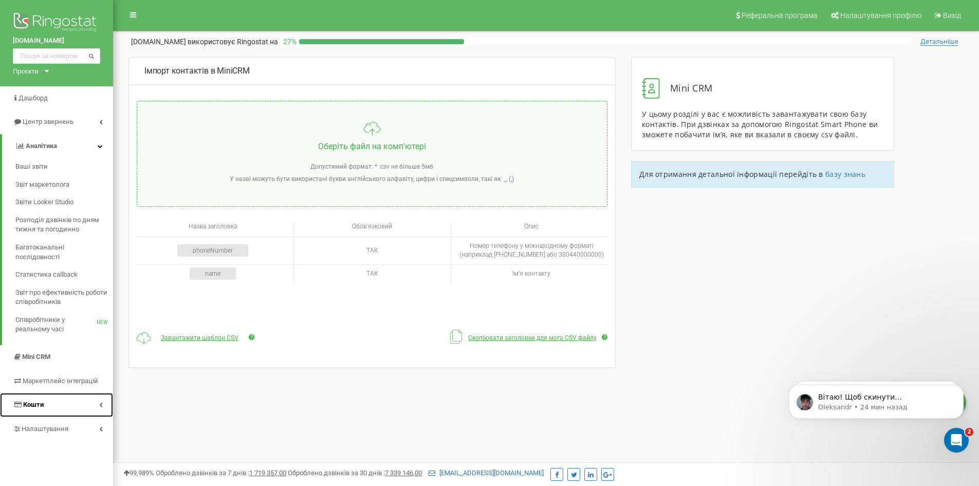
click at [83, 406] on link "Кошти" at bounding box center [56, 405] width 113 height 24
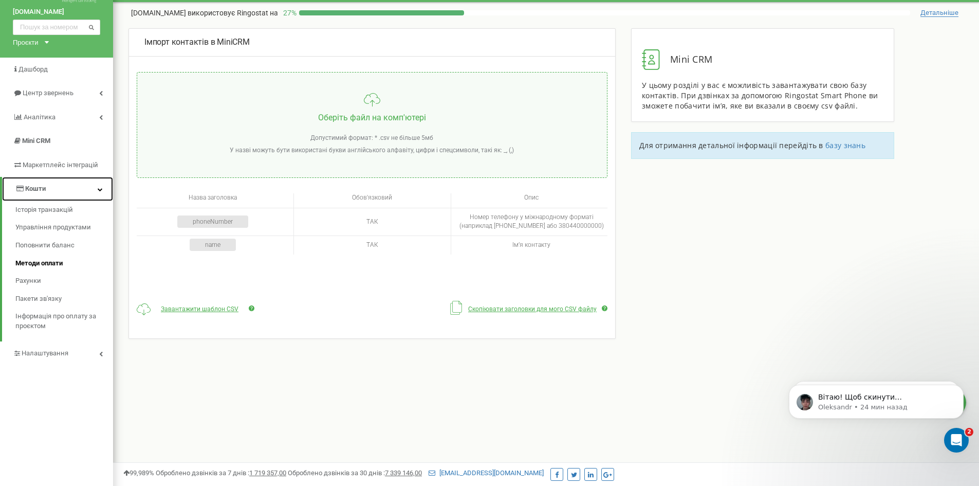
scroll to position [51, 0]
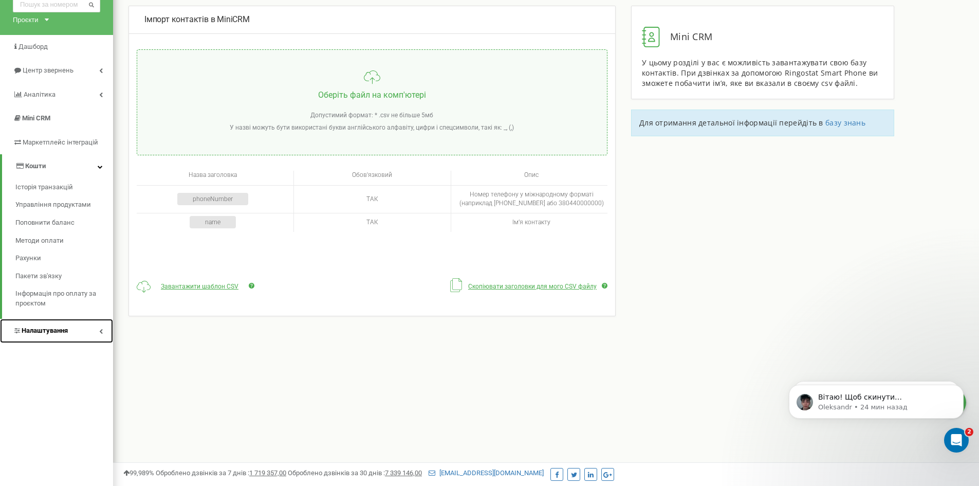
click at [71, 329] on link "Налаштування" at bounding box center [56, 331] width 113 height 24
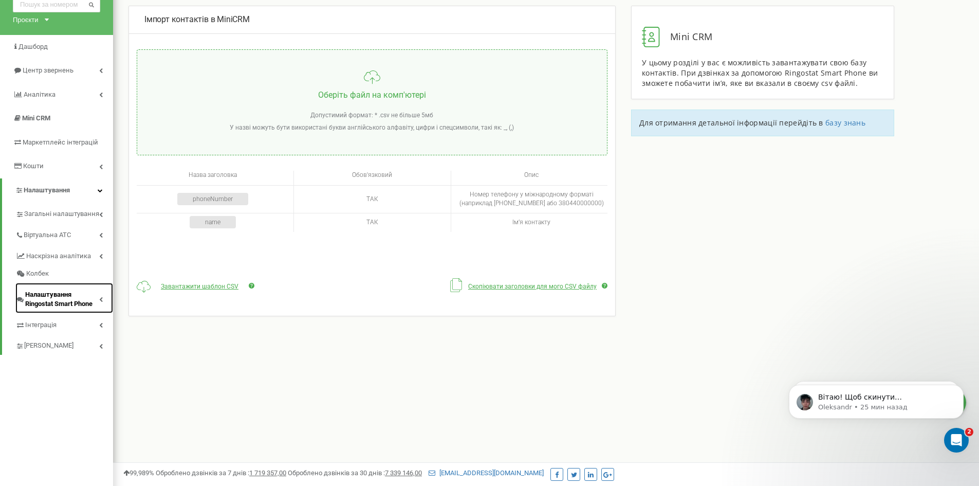
click at [101, 298] on icon at bounding box center [101, 299] width 4 height 5
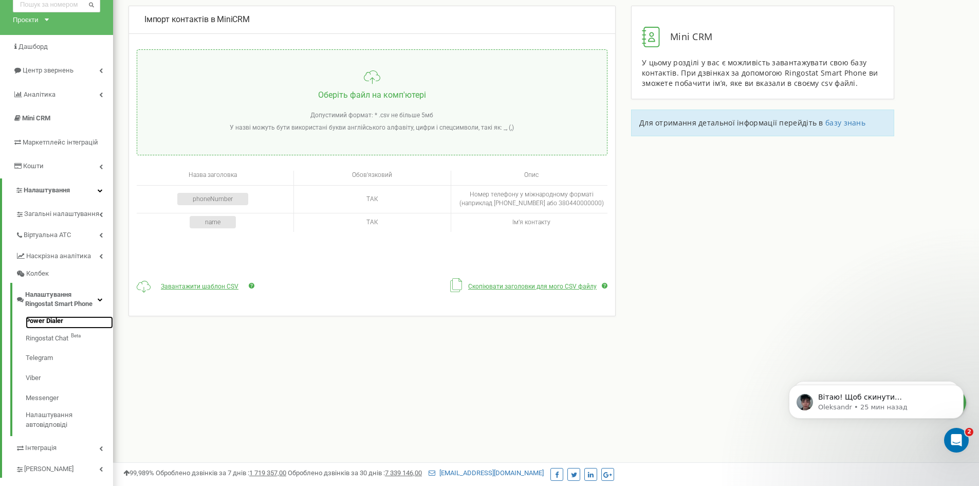
click at [51, 321] on link "Power Dialer" at bounding box center [69, 322] width 87 height 12
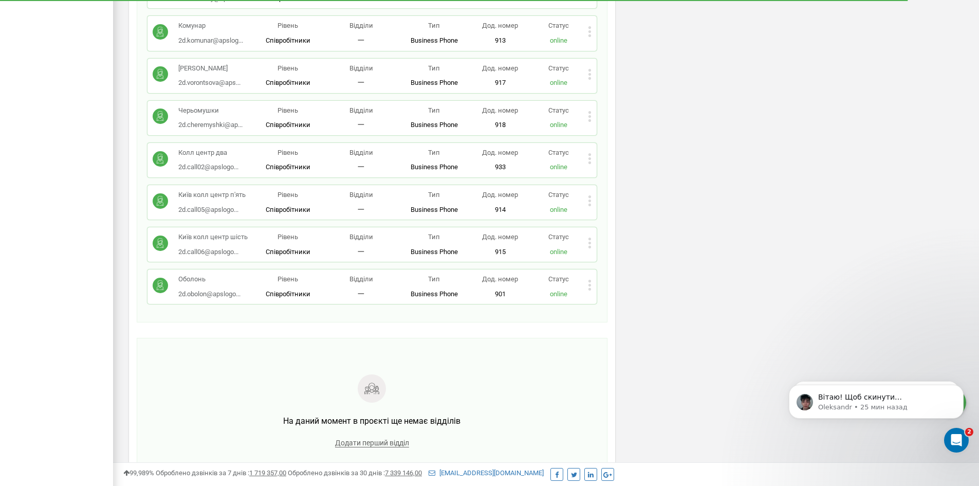
scroll to position [966, 0]
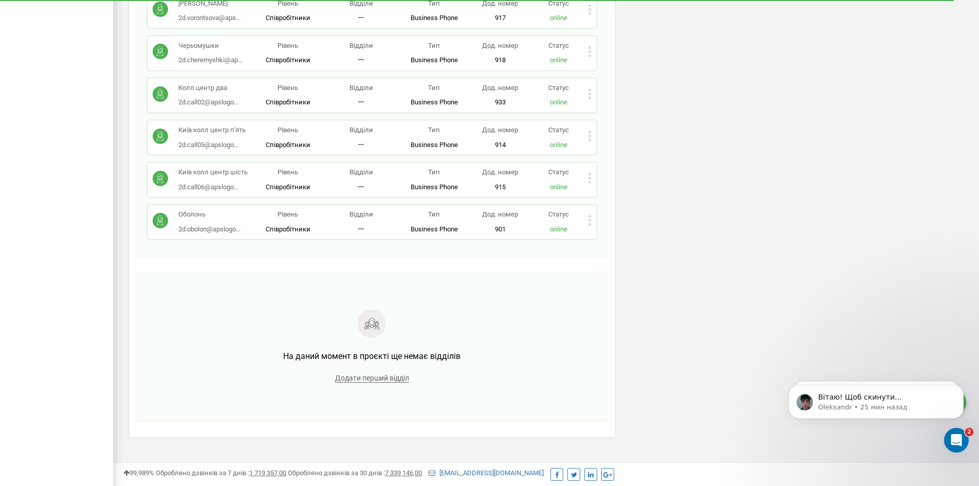
click at [588, 131] on icon at bounding box center [590, 136] width 4 height 11
click at [554, 125] on p "Статус" at bounding box center [558, 130] width 59 height 10
click at [591, 131] on icon at bounding box center [590, 136] width 4 height 11
click at [676, 145] on div "Редагувати" at bounding box center [638, 153] width 101 height 16
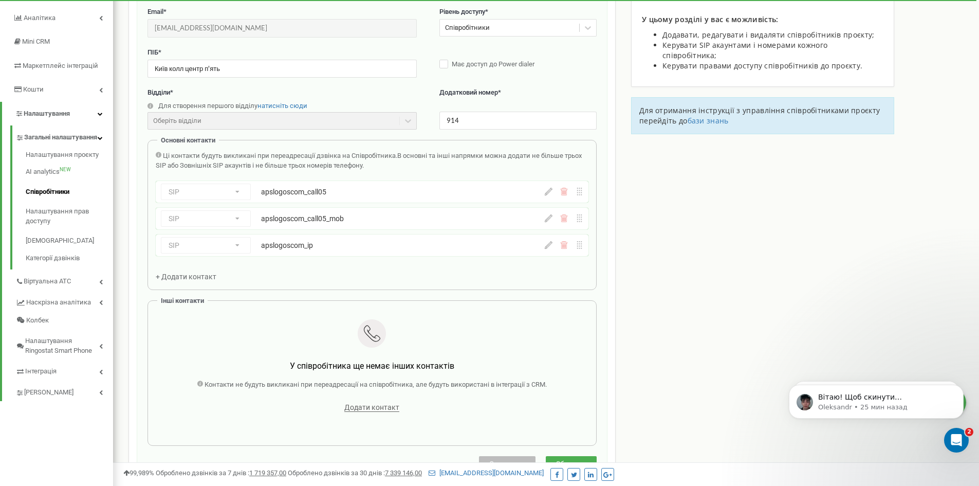
scroll to position [103, 0]
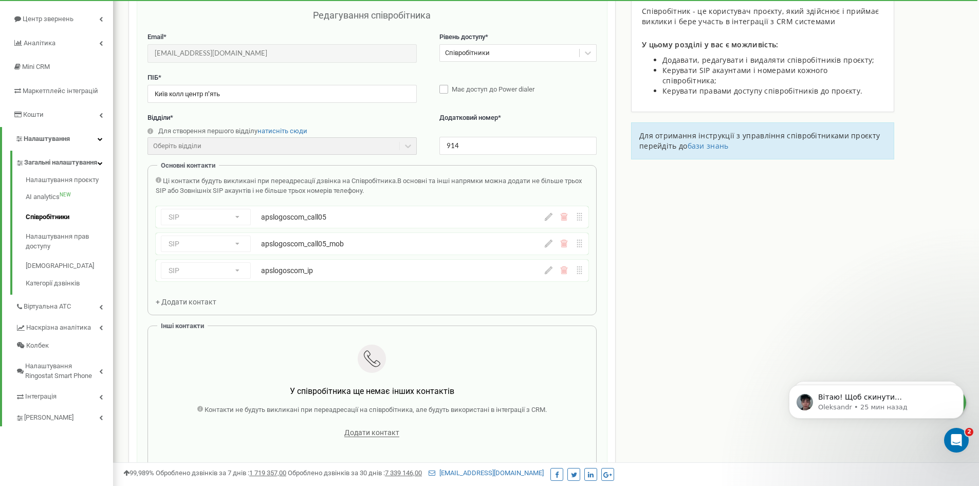
click at [443, 90] on label "Має доступ до Power dialer" at bounding box center [517, 90] width 157 height 10
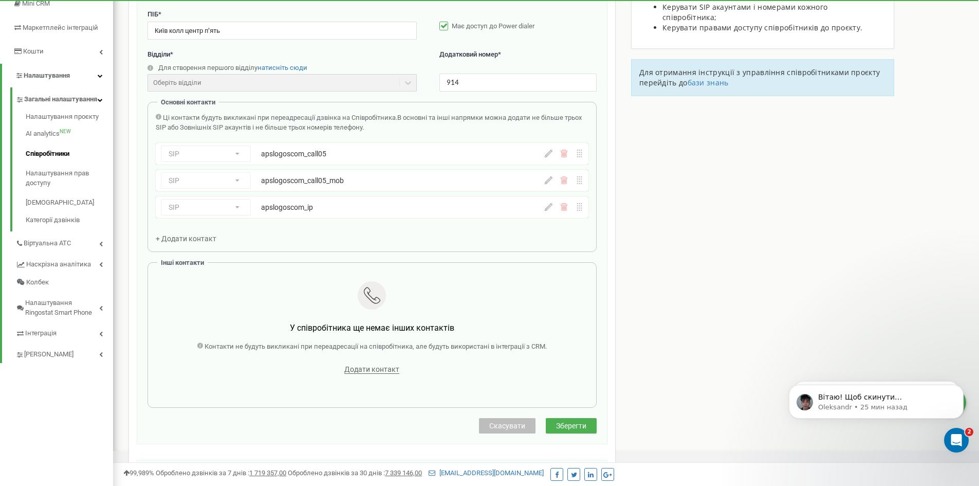
scroll to position [206, 0]
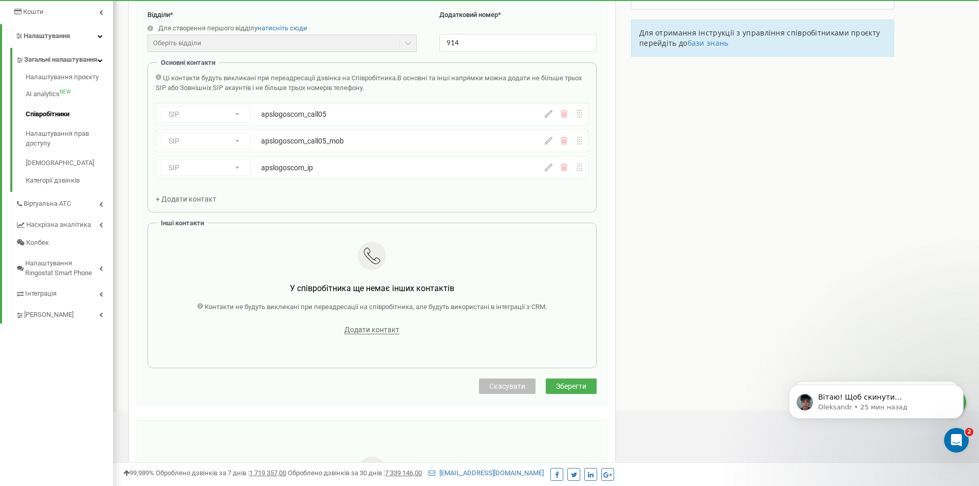
click at [577, 384] on span "Зберегти" at bounding box center [571, 386] width 30 height 8
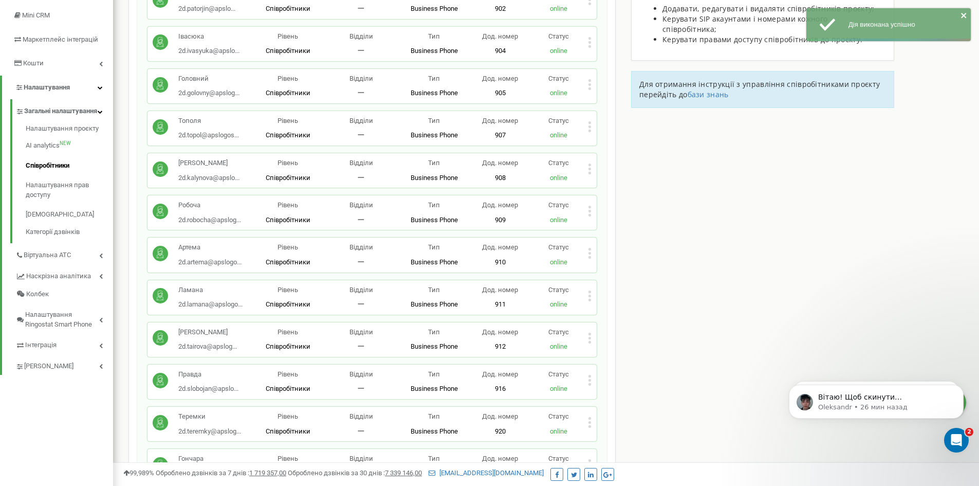
scroll to position [0, 0]
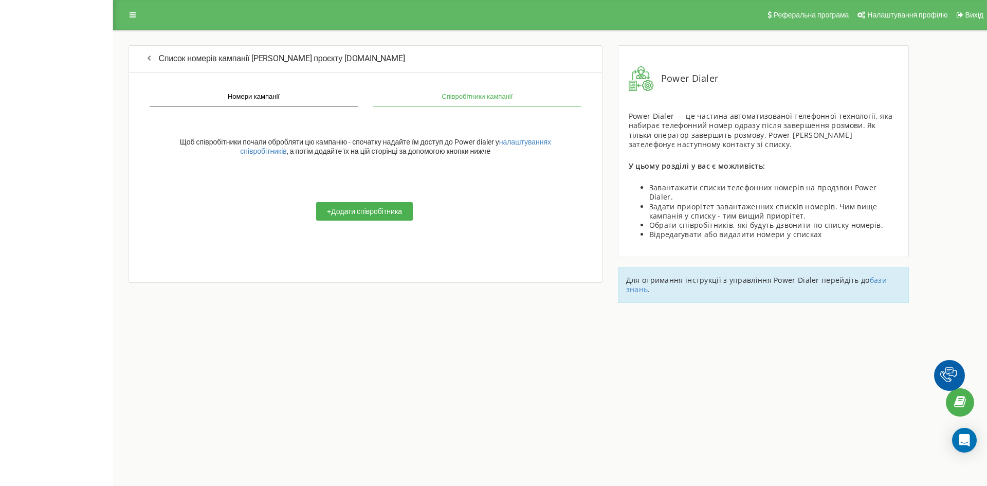
click at [400, 223] on div "Щоб співробітники почали обробляти цю кампанію - спочатку надайте їм доступ до …" at bounding box center [365, 182] width 452 height 130
click at [399, 212] on button "+ Додати співробітника" at bounding box center [364, 211] width 97 height 19
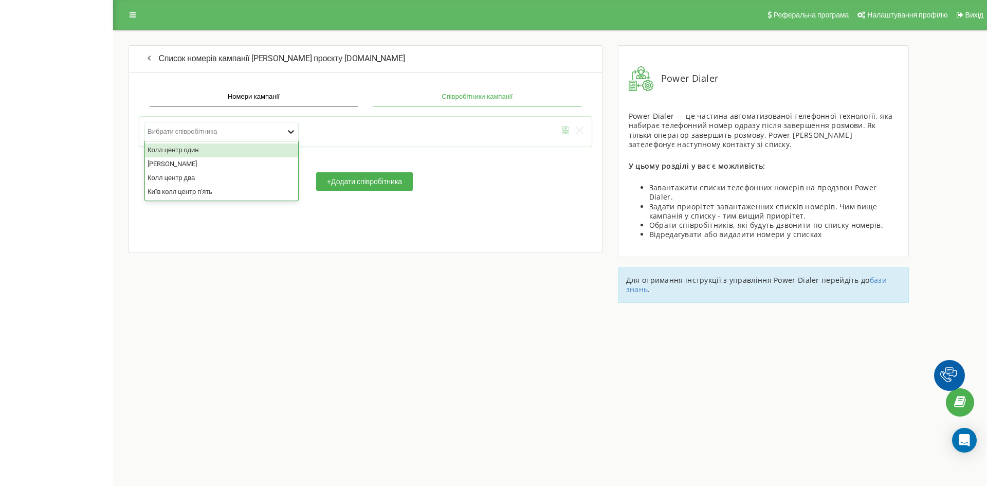
click at [292, 134] on icon at bounding box center [291, 131] width 10 height 10
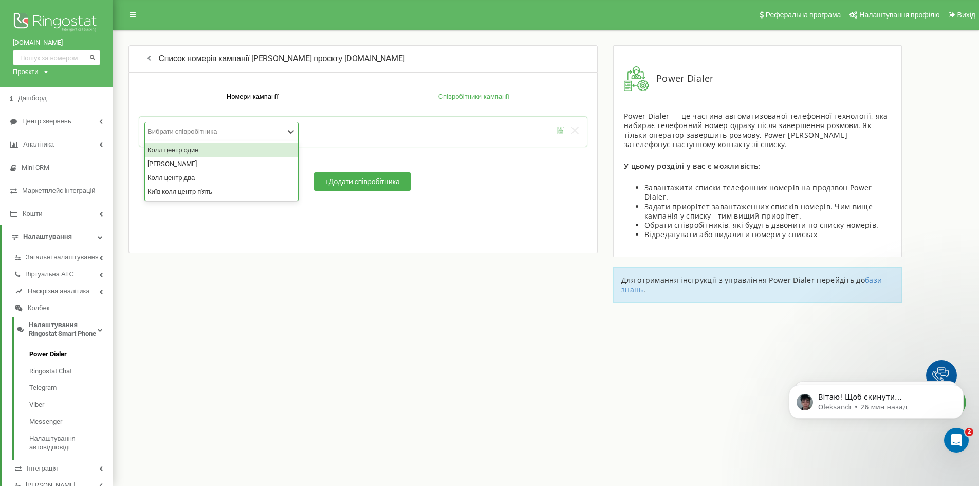
click at [274, 141] on div "Колл центр один [PERSON_NAME] Колл центр два Київ колл центр п'ять" at bounding box center [221, 171] width 153 height 60
click at [274, 151] on div "Колл центр один" at bounding box center [221, 150] width 153 height 14
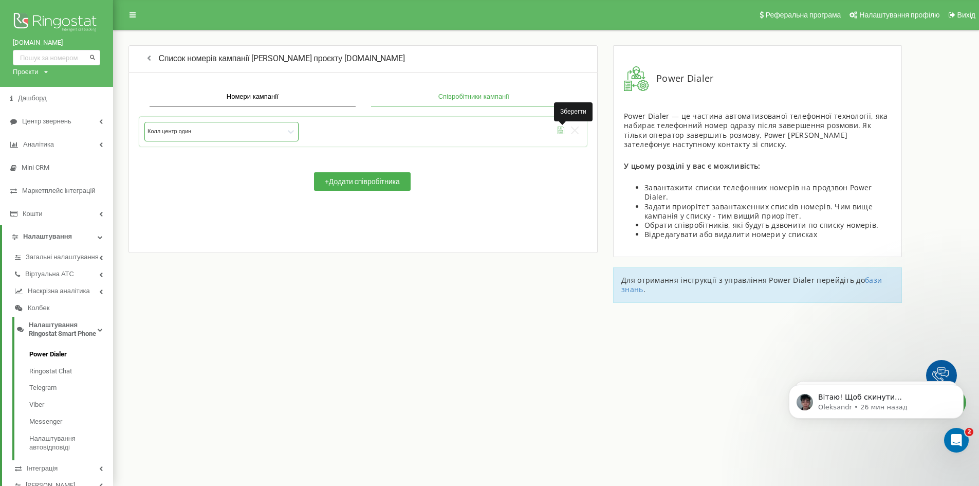
click at [562, 132] on icon "submit" at bounding box center [561, 130] width 8 height 8
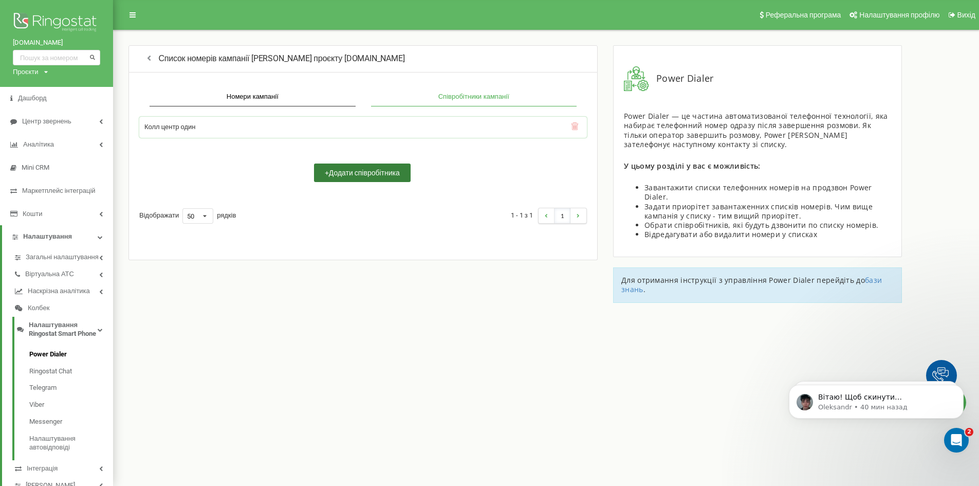
click at [389, 174] on button "+ Додати співробітника" at bounding box center [362, 172] width 97 height 19
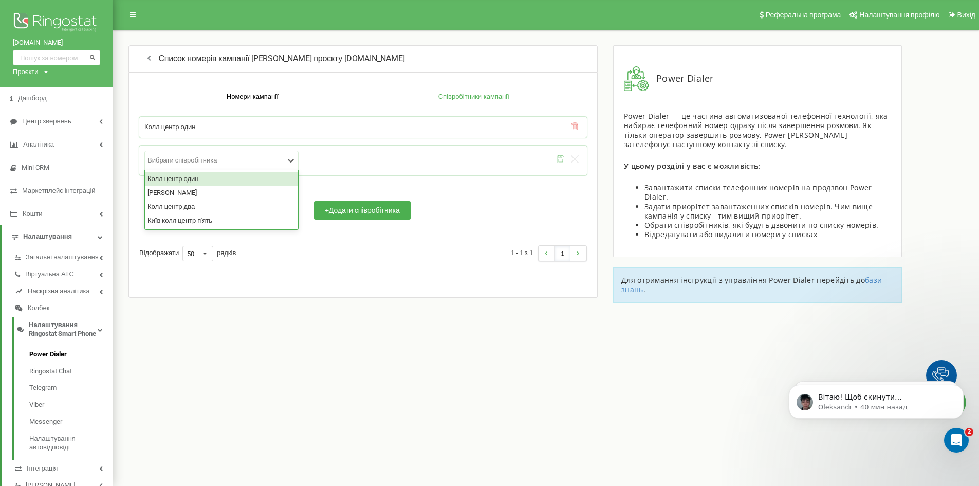
click at [281, 162] on div at bounding box center [216, 160] width 137 height 9
click at [246, 194] on div "[PERSON_NAME]" at bounding box center [221, 193] width 153 height 14
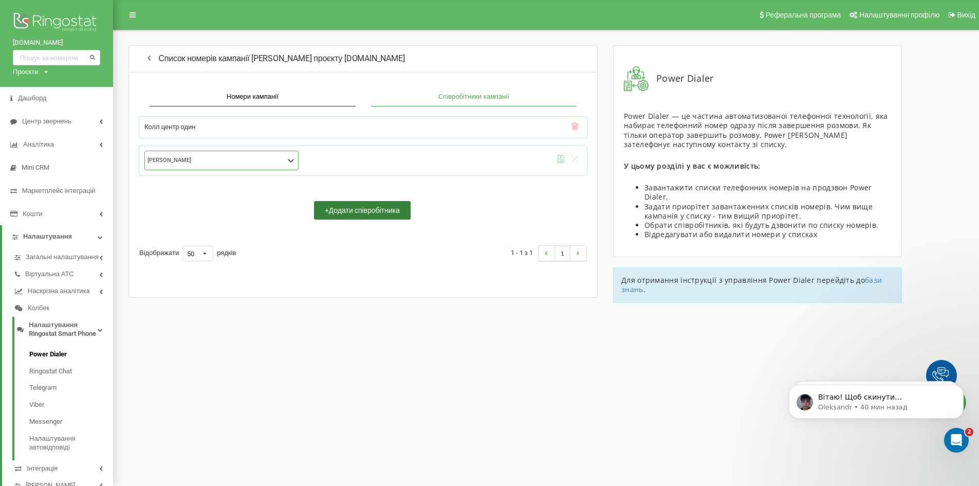
click at [366, 213] on button "+ Додати співробітника" at bounding box center [362, 210] width 97 height 19
click at [354, 212] on button "+ Додати співробітника" at bounding box center [362, 210] width 97 height 19
click at [562, 161] on icon "submit" at bounding box center [561, 159] width 8 height 8
click at [353, 208] on button "+ Додати співробітника" at bounding box center [362, 210] width 97 height 19
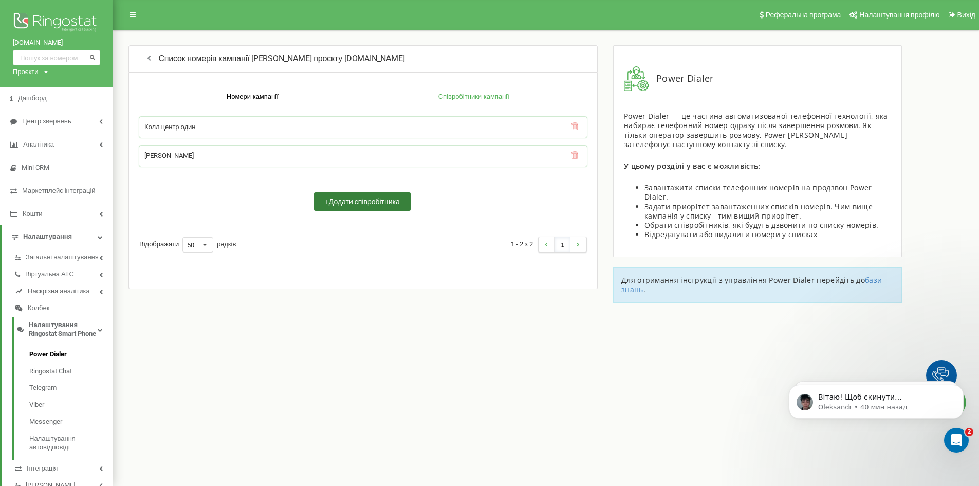
click at [363, 203] on button "+ Додати співробітника" at bounding box center [362, 201] width 97 height 19
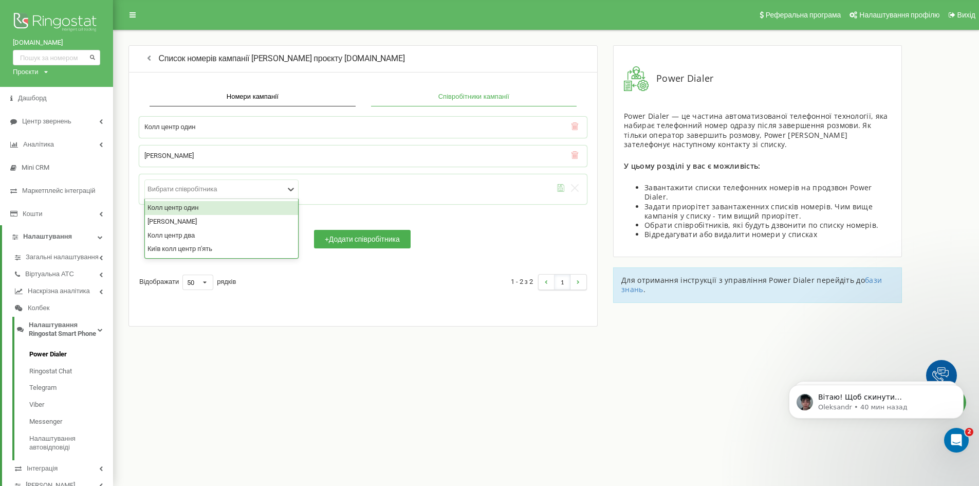
click at [262, 187] on div at bounding box center [216, 189] width 137 height 9
click at [237, 233] on div "Колл центр два" at bounding box center [221, 236] width 153 height 14
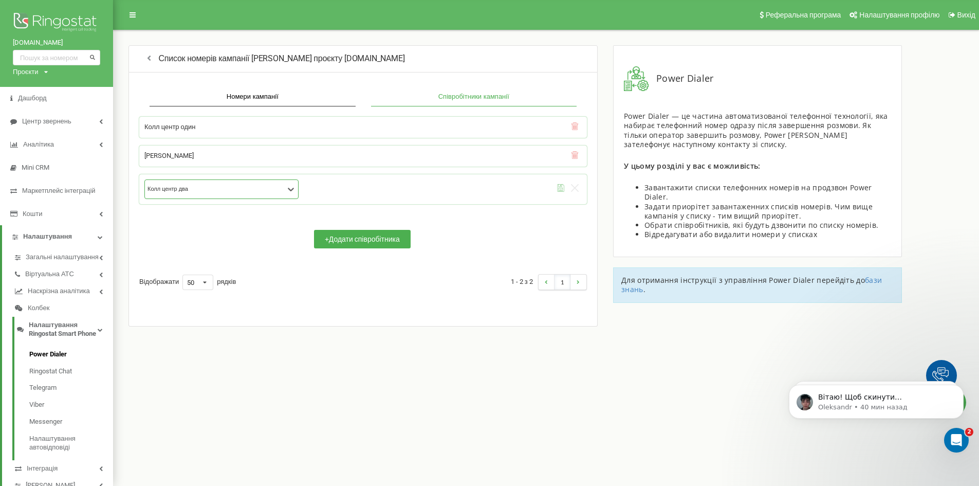
click at [560, 187] on icon "submit" at bounding box center [561, 188] width 8 height 8
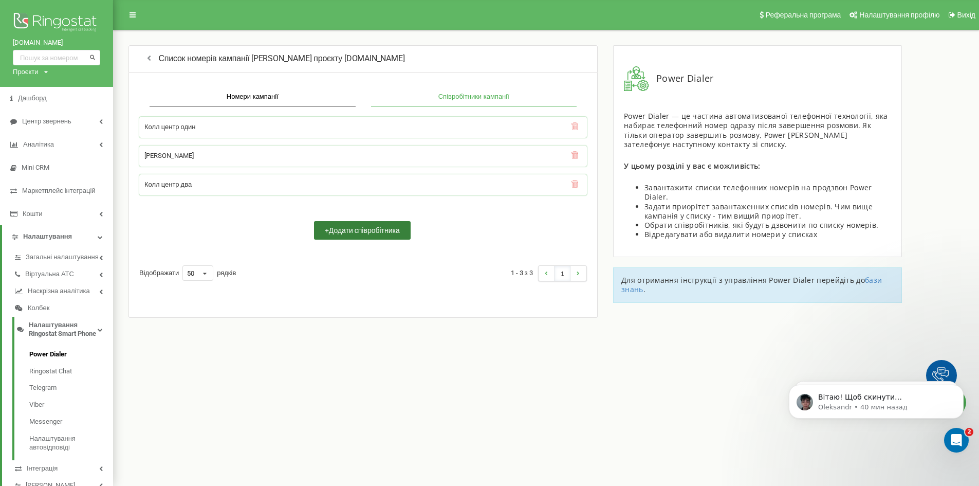
click at [356, 230] on button "+ Додати співробітника" at bounding box center [362, 230] width 97 height 19
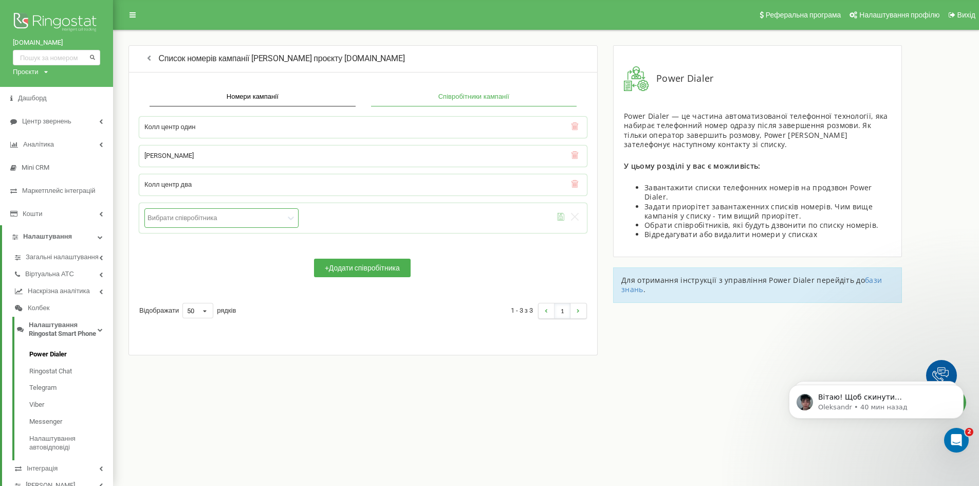
click at [245, 223] on div "Вибрати співробітника" at bounding box center [215, 217] width 139 height 11
click at [233, 275] on div "Київ колл центр п'ять" at bounding box center [221, 278] width 153 height 14
click at [365, 263] on button "+ Додати співробітника" at bounding box center [362, 268] width 97 height 19
click at [561, 214] on icon "submit" at bounding box center [561, 217] width 8 height 8
